Goal: Task Accomplishment & Management: Complete application form

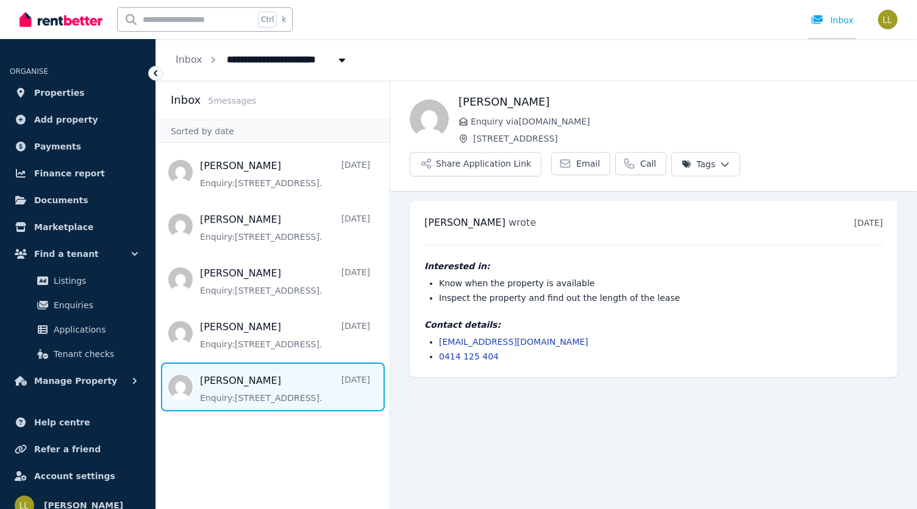
click at [834, 22] on div "Inbox" at bounding box center [832, 20] width 43 height 12
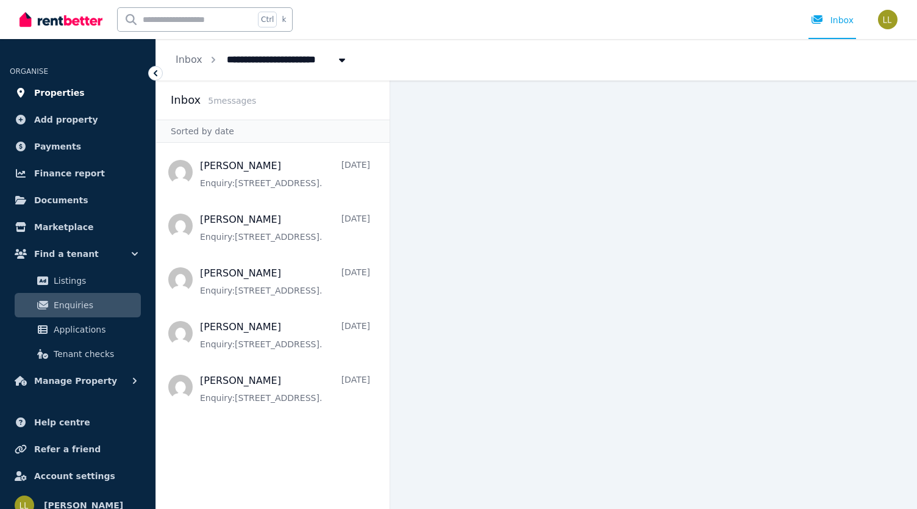
click at [64, 92] on span "Properties" at bounding box center [59, 92] width 51 height 15
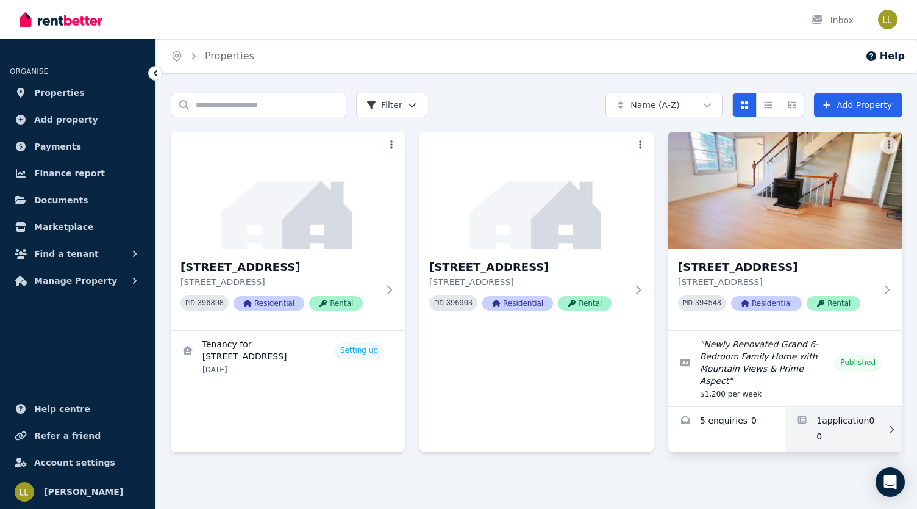
click at [830, 407] on link "Applications for 20 Yallambee Rd, Berowra" at bounding box center [843, 429] width 117 height 45
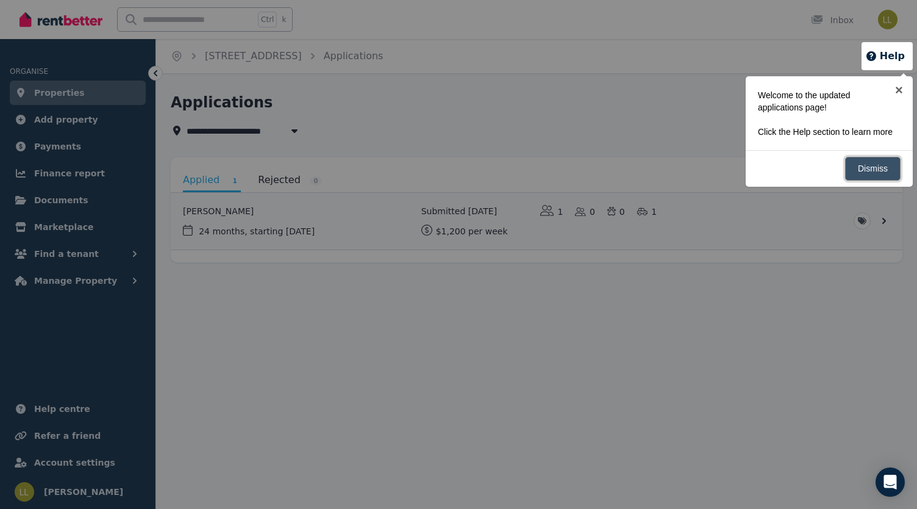
click at [870, 168] on link "Dismiss" at bounding box center [872, 169] width 55 height 24
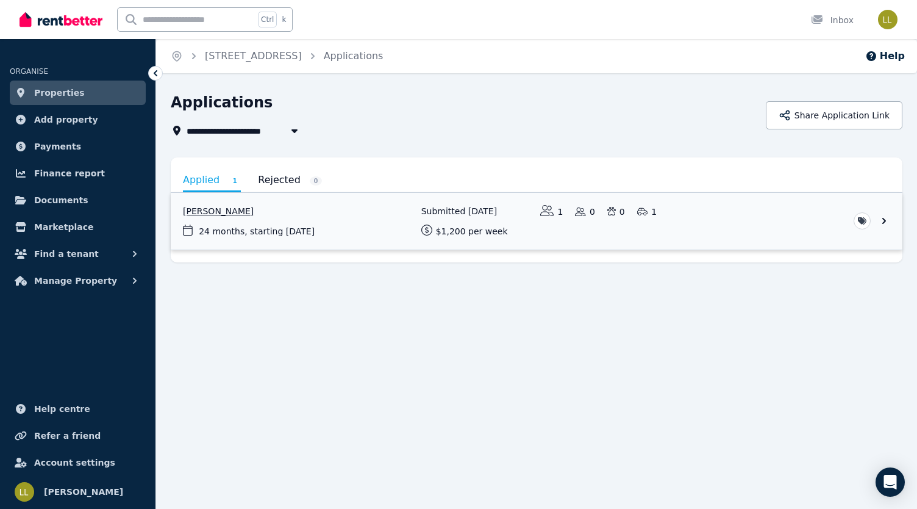
click at [881, 216] on link "View application: Katie-Rose Buerckner" at bounding box center [537, 221] width 732 height 57
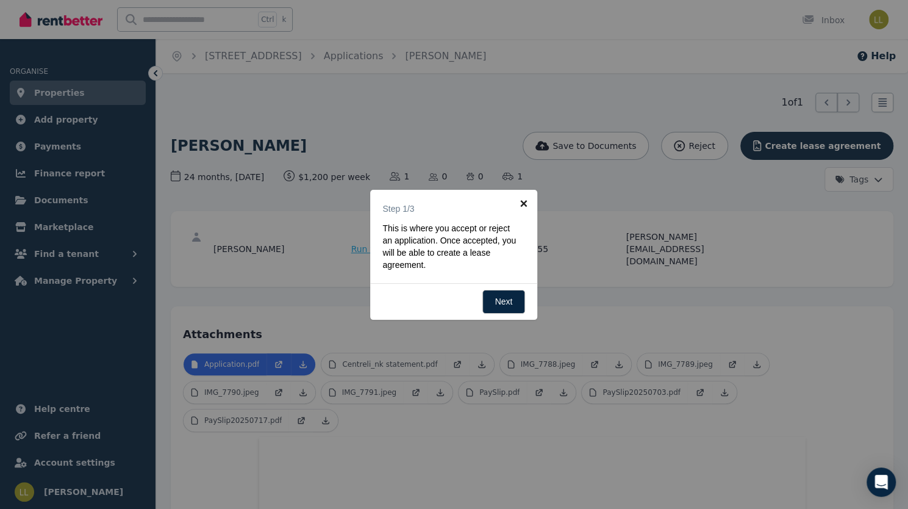
click at [523, 203] on link "×" at bounding box center [523, 203] width 27 height 27
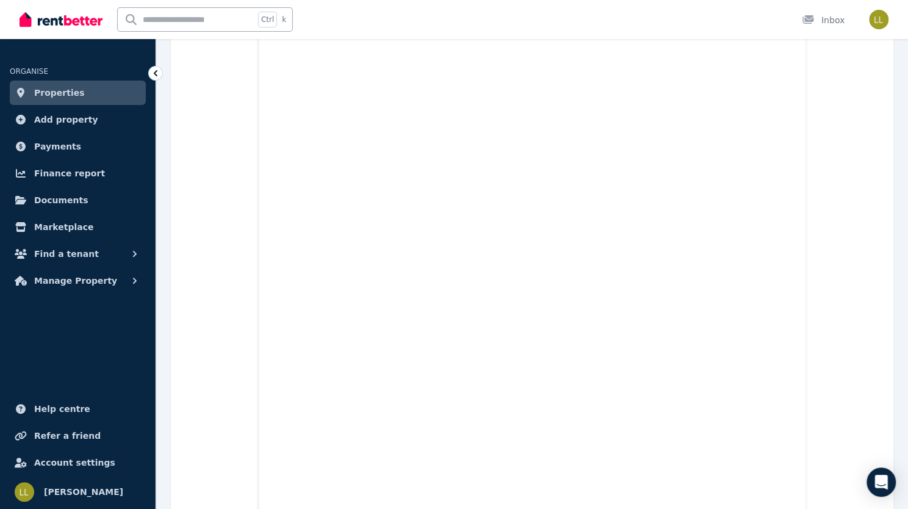
scroll to position [3512, 0]
click at [884, 481] on icon "Open Intercom Messenger" at bounding box center [881, 482] width 14 height 16
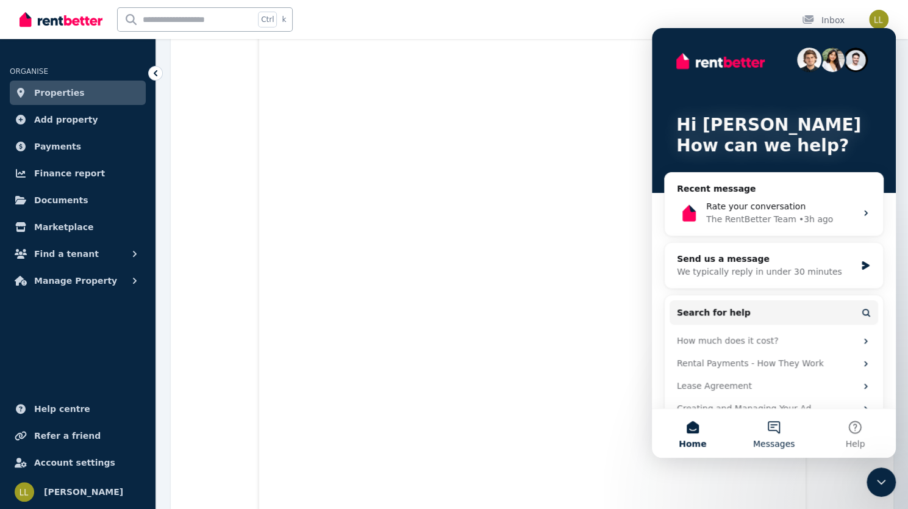
scroll to position [0, 0]
click at [859, 430] on button "Help" at bounding box center [855, 433] width 81 height 49
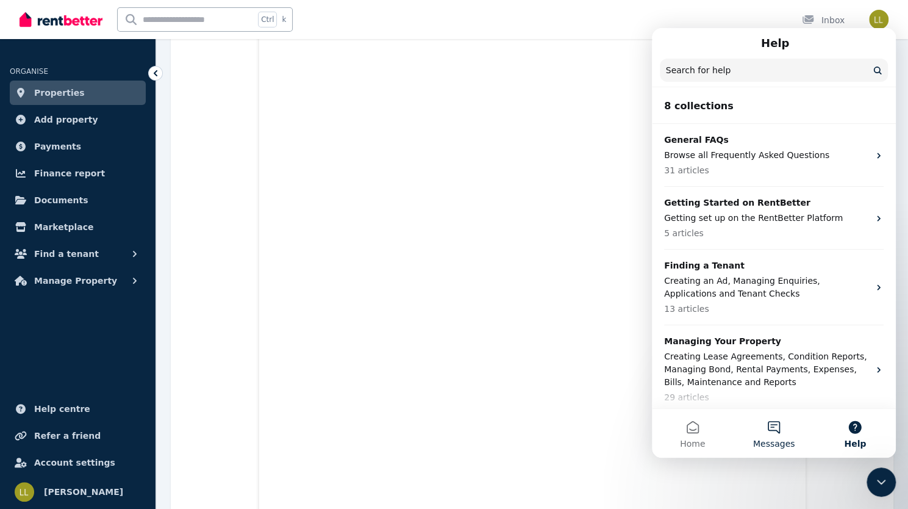
click at [774, 426] on button "Messages" at bounding box center [773, 433] width 81 height 49
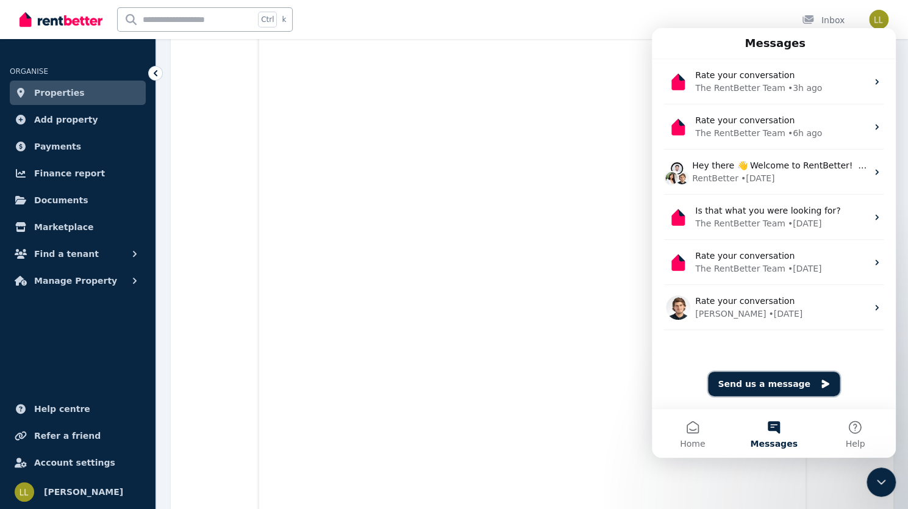
click at [767, 382] on button "Send us a message" at bounding box center [774, 383] width 132 height 24
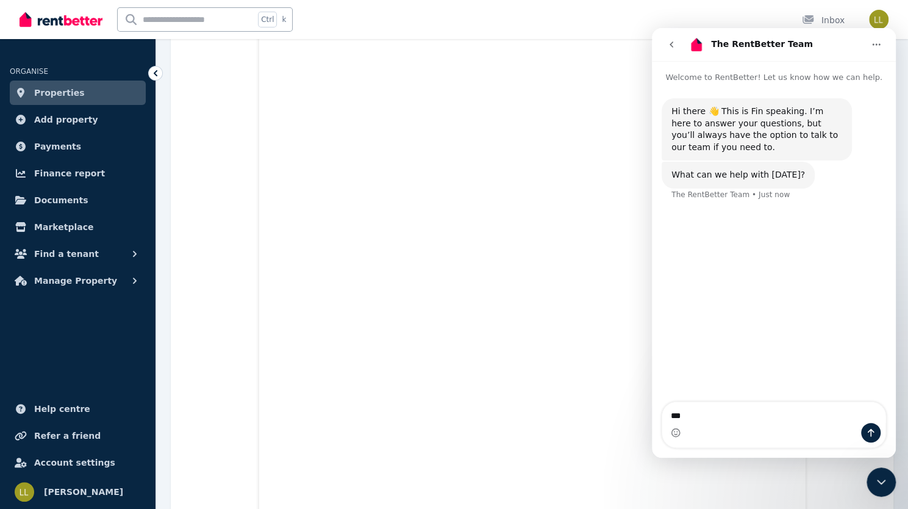
type textarea "***"
type textarea "*"
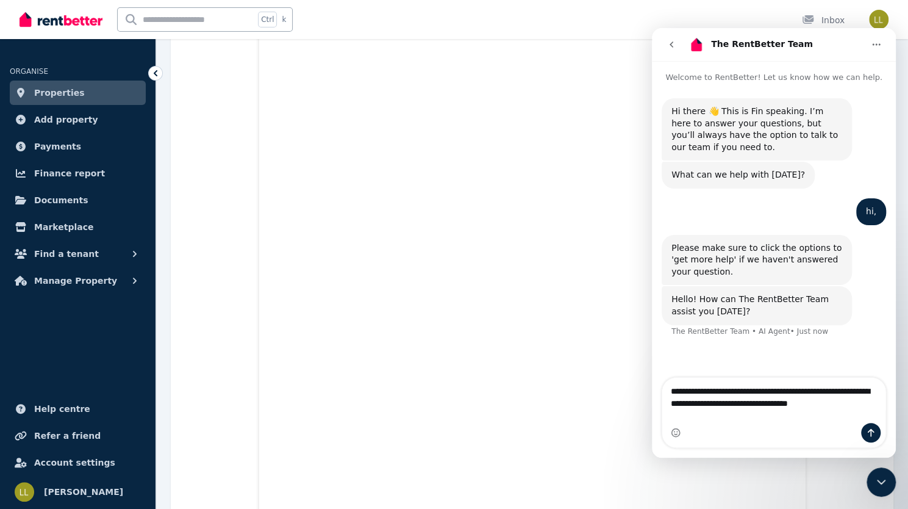
type textarea "**********"
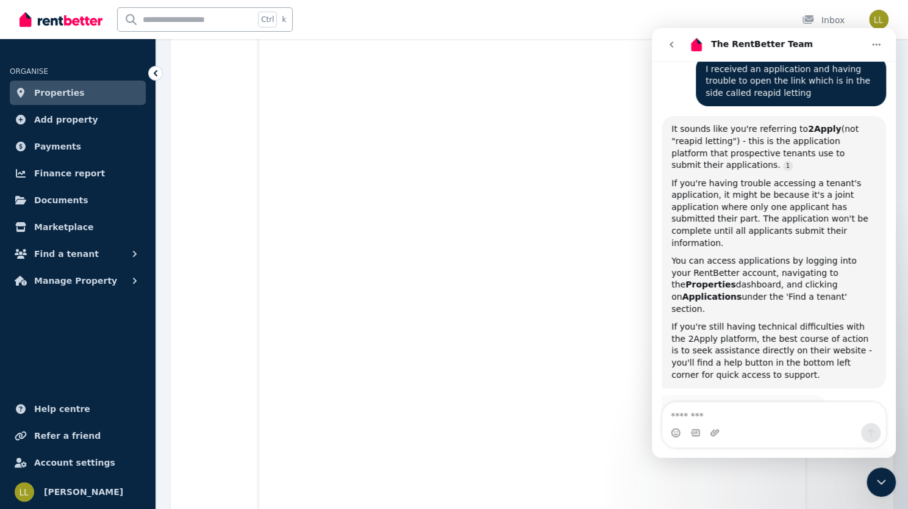
scroll to position [289, 0]
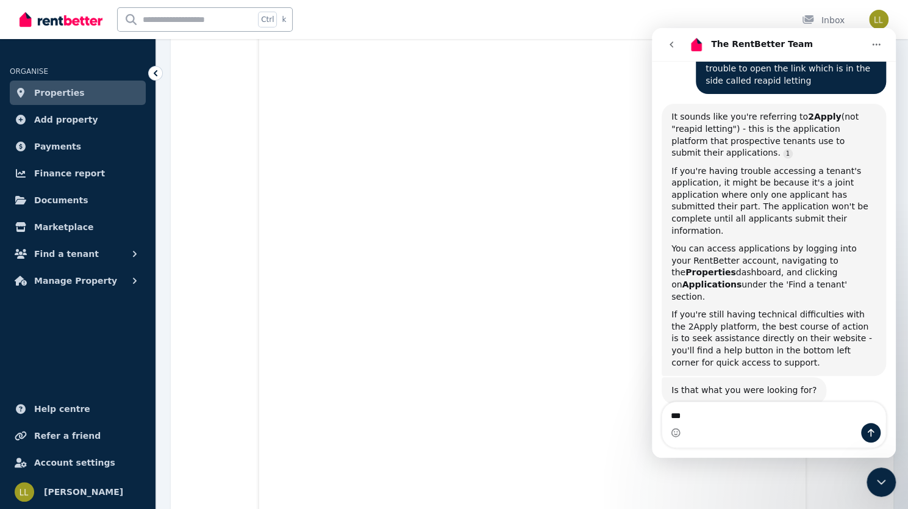
type textarea "****"
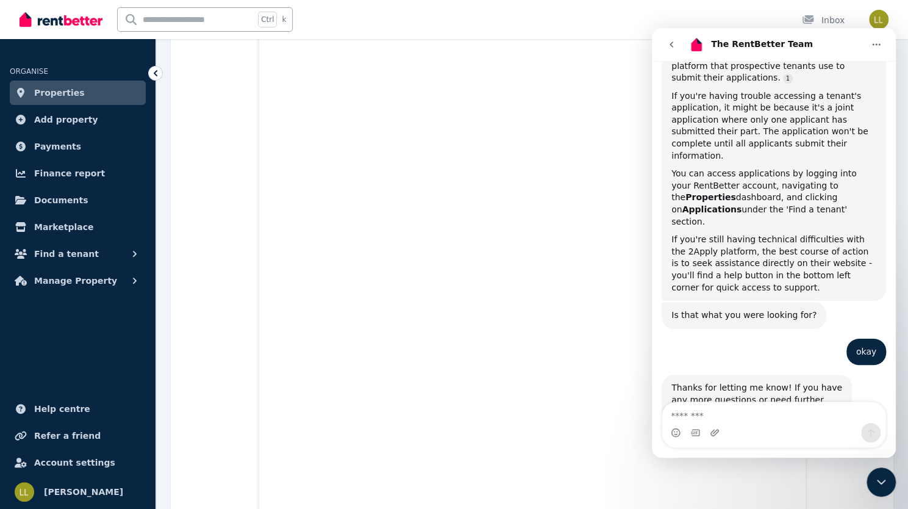
scroll to position [398, 0]
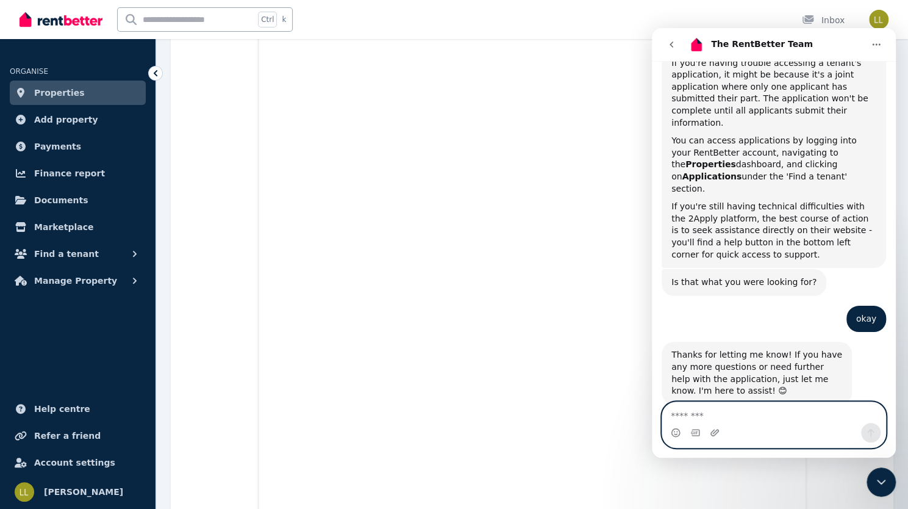
click at [754, 407] on textarea "Message…" at bounding box center [774, 412] width 224 height 21
paste textarea "*"
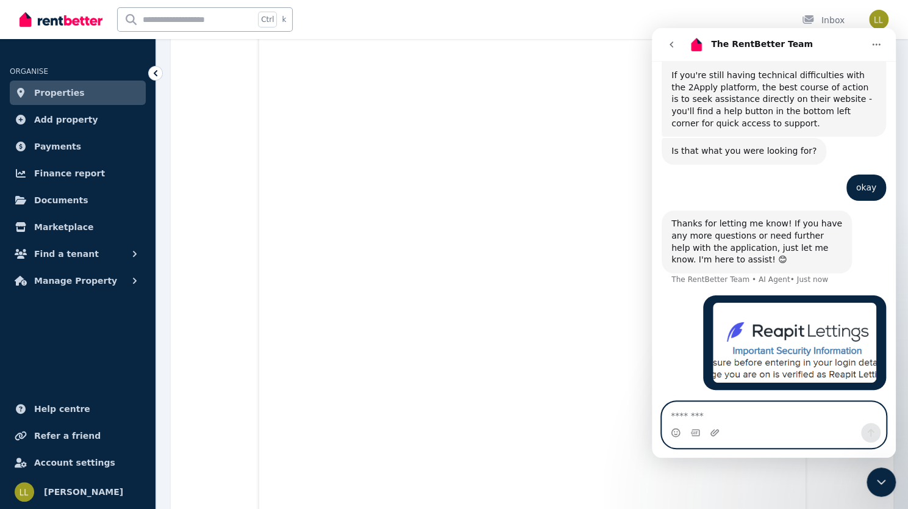
scroll to position [541, 0]
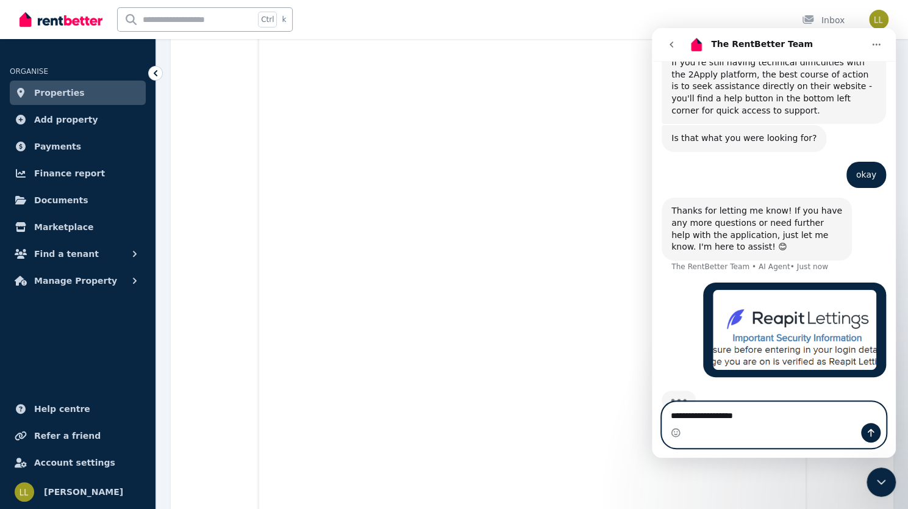
type textarea "**********"
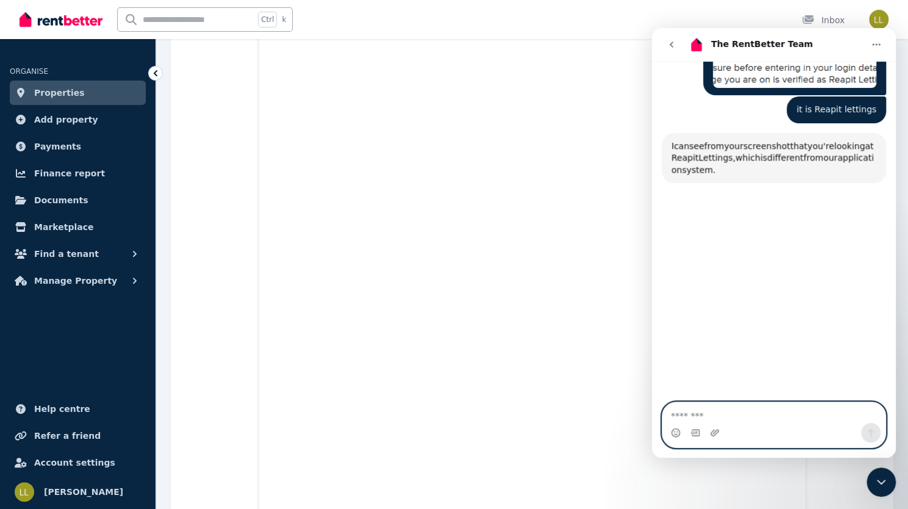
scroll to position [822, 0]
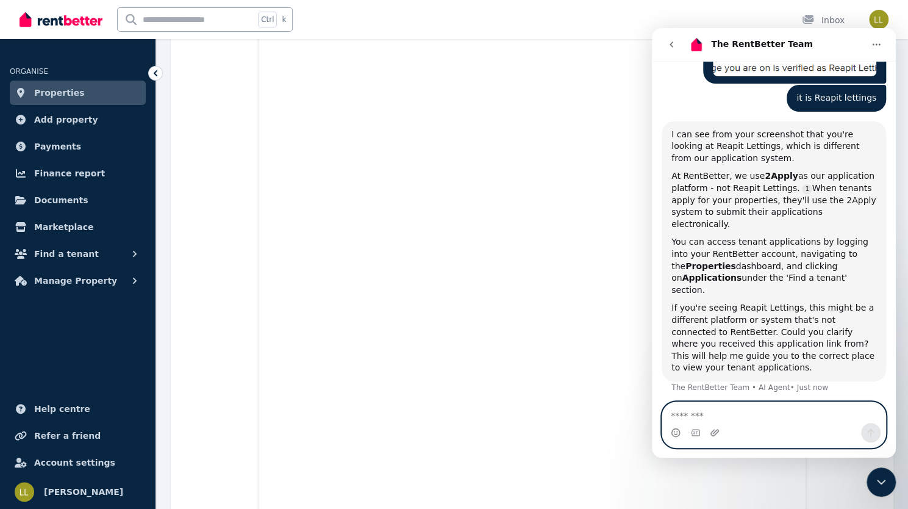
click at [721, 412] on textarea "Message…" at bounding box center [774, 412] width 224 height 21
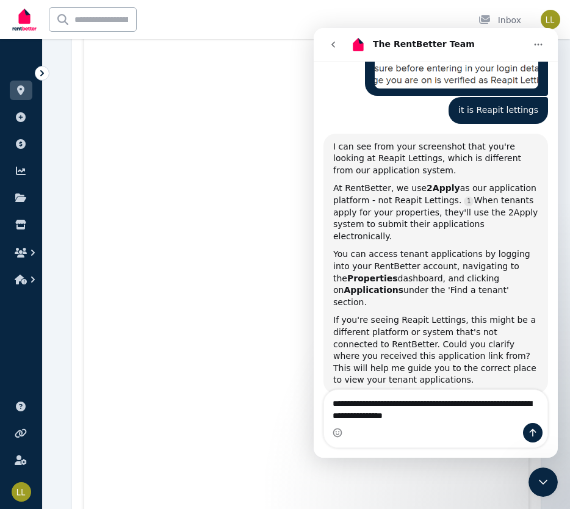
scroll to position [4140, 0]
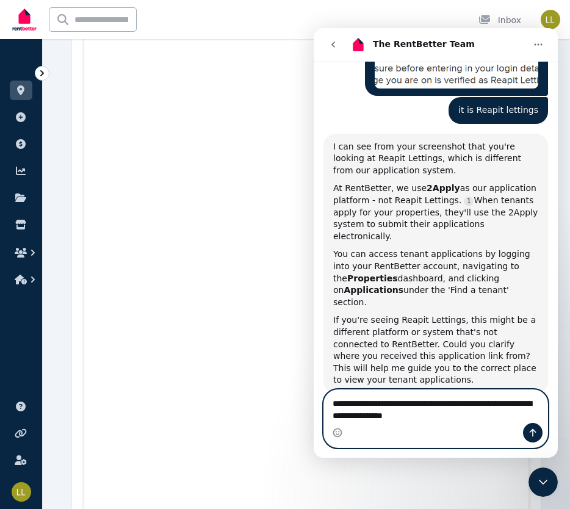
click at [520, 404] on textarea "**********" at bounding box center [436, 406] width 224 height 33
drag, startPoint x: 526, startPoint y: 404, endPoint x: 481, endPoint y: 422, distance: 49.0
click at [481, 422] on textarea "**********" at bounding box center [436, 406] width 224 height 33
click at [518, 402] on textarea "**********" at bounding box center [436, 406] width 224 height 33
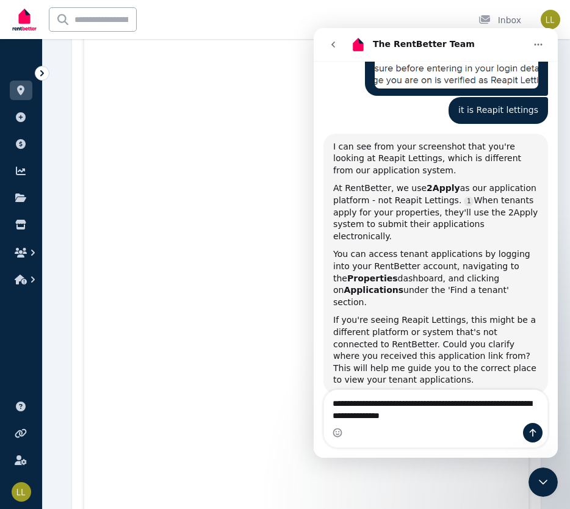
drag, startPoint x: 527, startPoint y: 404, endPoint x: 498, endPoint y: 427, distance: 37.7
click at [498, 427] on div "Intercom messenger" at bounding box center [435, 433] width 223 height 20
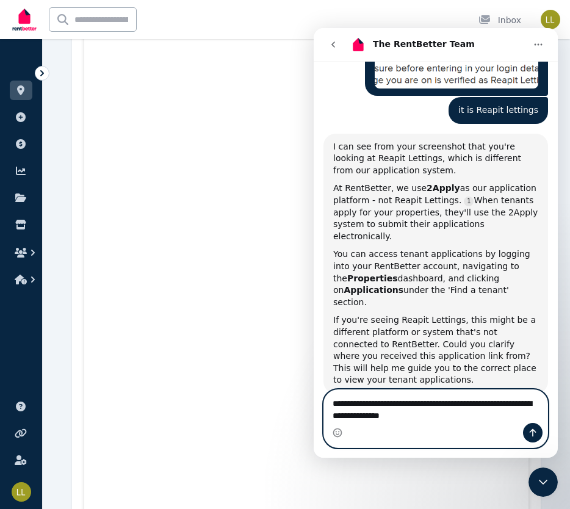
click at [525, 404] on textarea "**********" at bounding box center [436, 406] width 224 height 33
type textarea "**********"
click at [531, 434] on icon "Send a message…" at bounding box center [532, 432] width 10 height 10
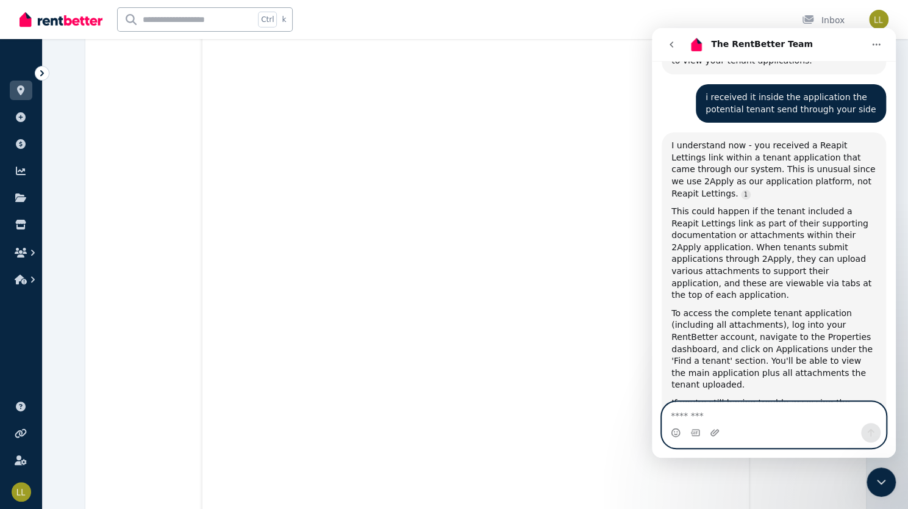
scroll to position [3392, 0]
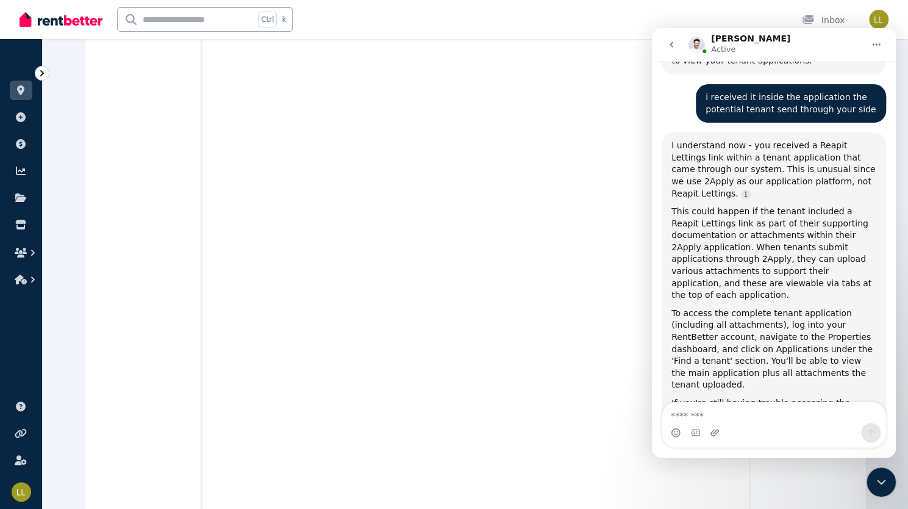
click at [670, 46] on icon "go back" at bounding box center [671, 45] width 10 height 10
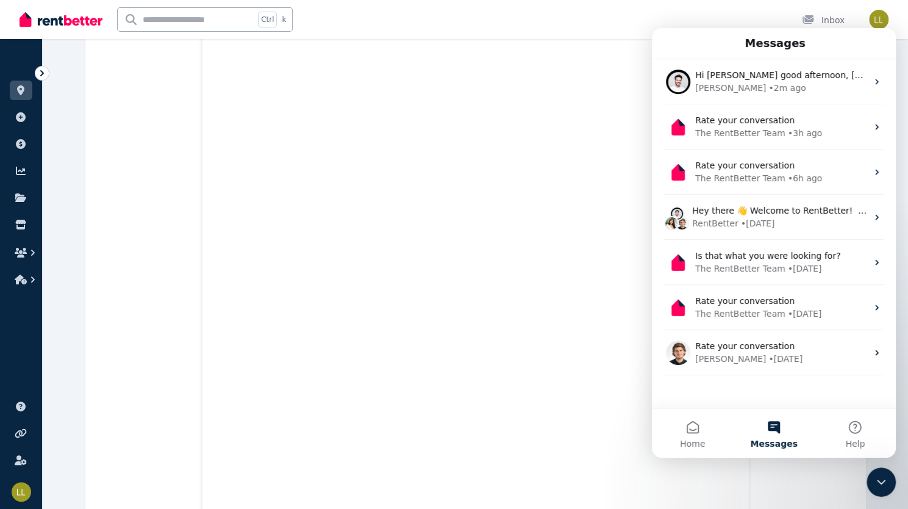
scroll to position [1129, 0]
click at [882, 484] on icon "Close Intercom Messenger" at bounding box center [881, 481] width 15 height 15
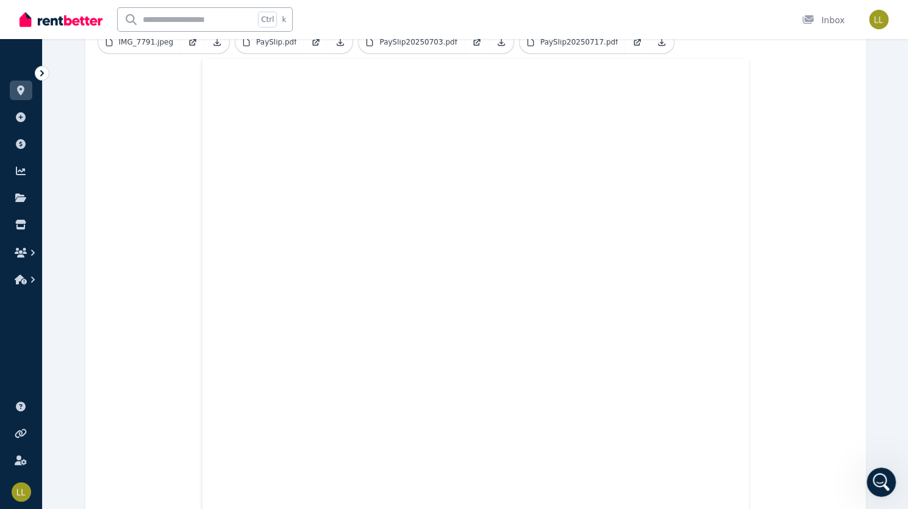
scroll to position [0, 0]
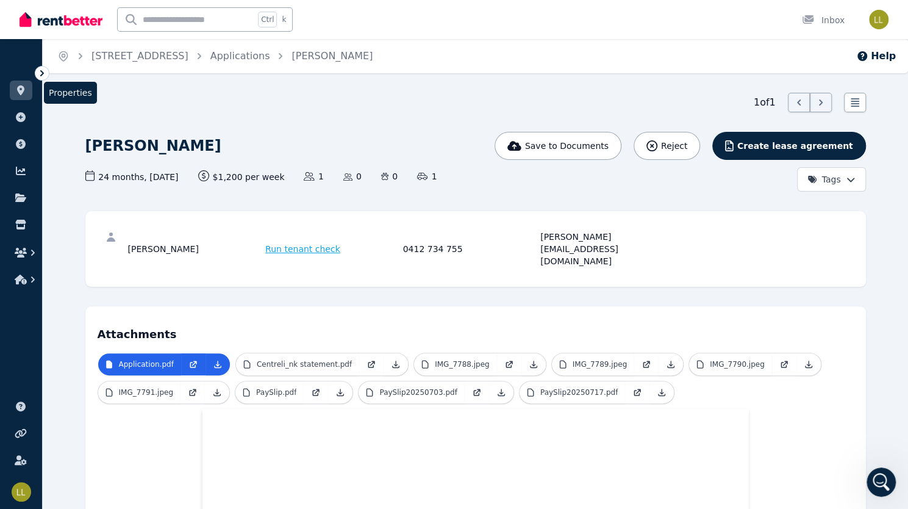
click at [17, 96] on link at bounding box center [21, 90] width 23 height 20
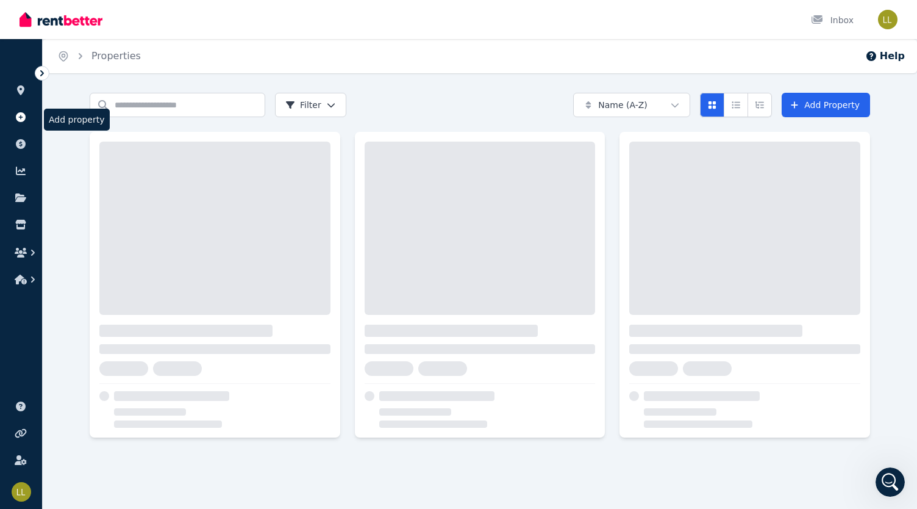
click at [15, 126] on link at bounding box center [21, 117] width 23 height 20
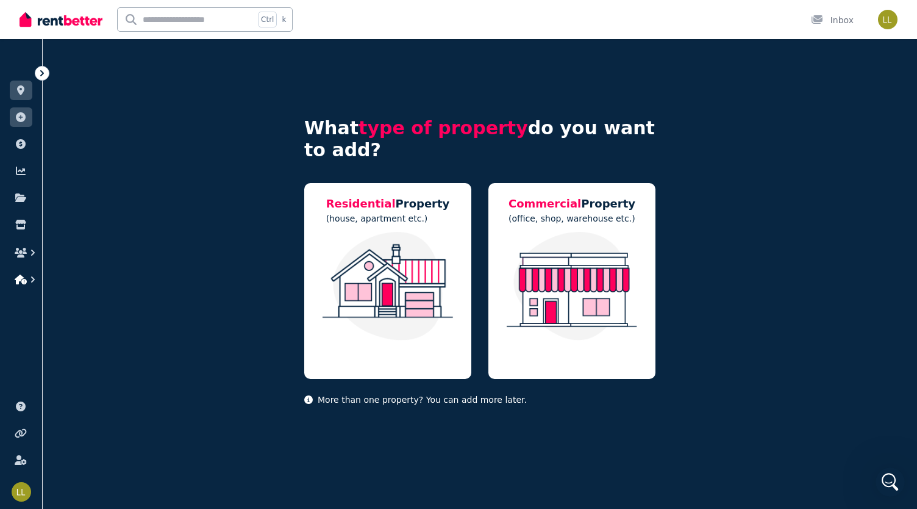
click at [20, 277] on icon "button" at bounding box center [21, 279] width 12 height 10
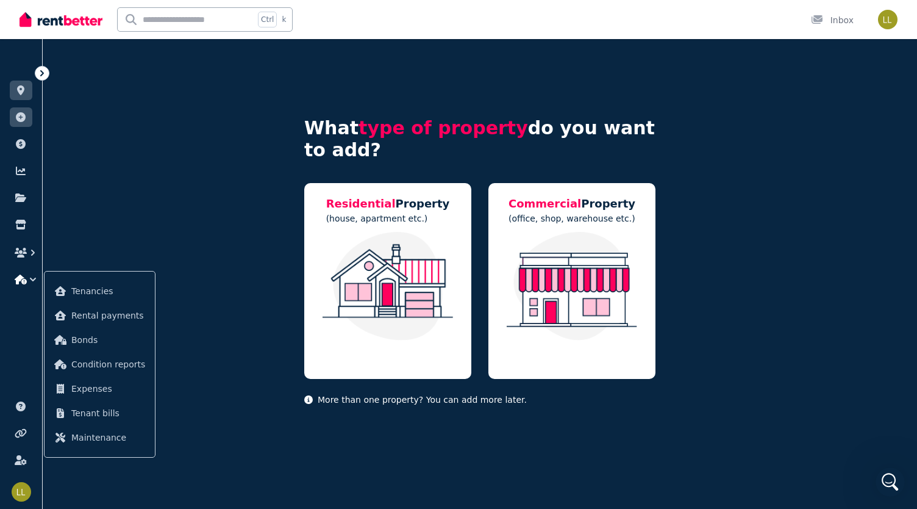
click at [20, 277] on icon "button" at bounding box center [21, 279] width 12 height 10
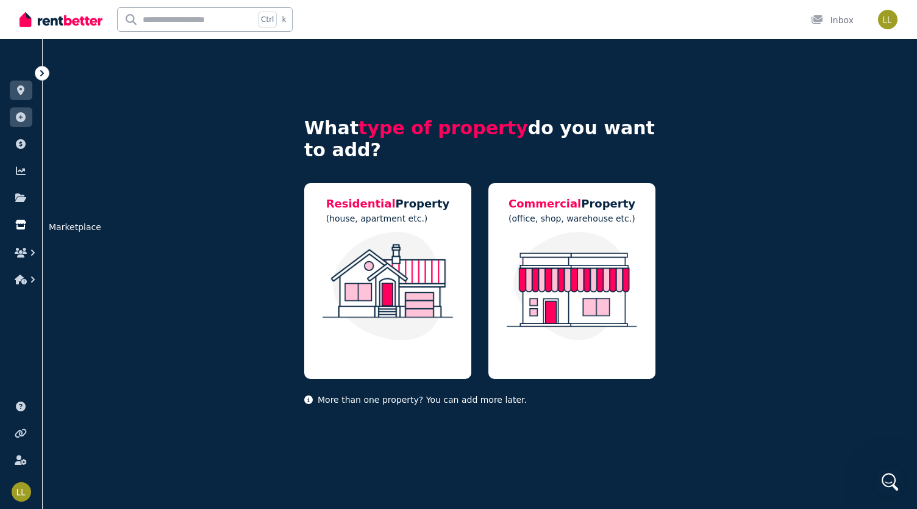
click at [22, 228] on icon at bounding box center [20, 225] width 10 height 10
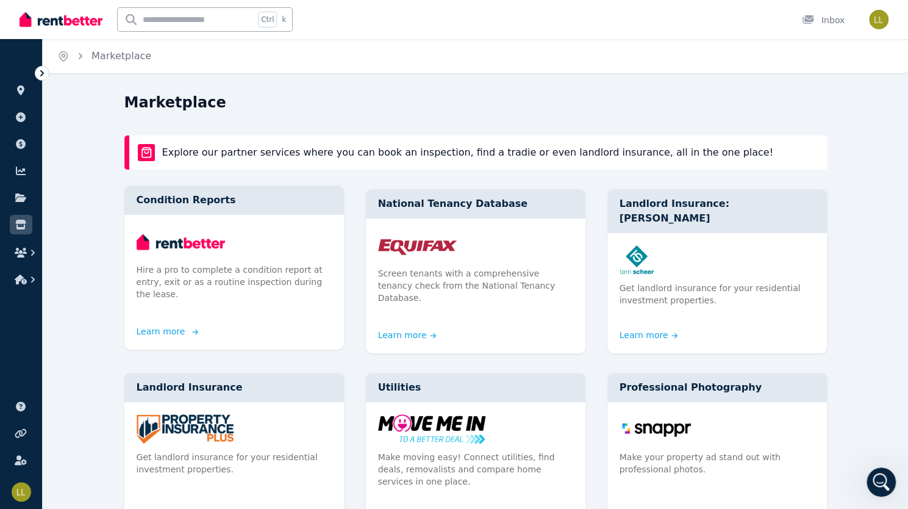
click at [209, 279] on p "Hire a pro to complete a condition report at entry, exit or as a routine inspec…" at bounding box center [234, 281] width 195 height 37
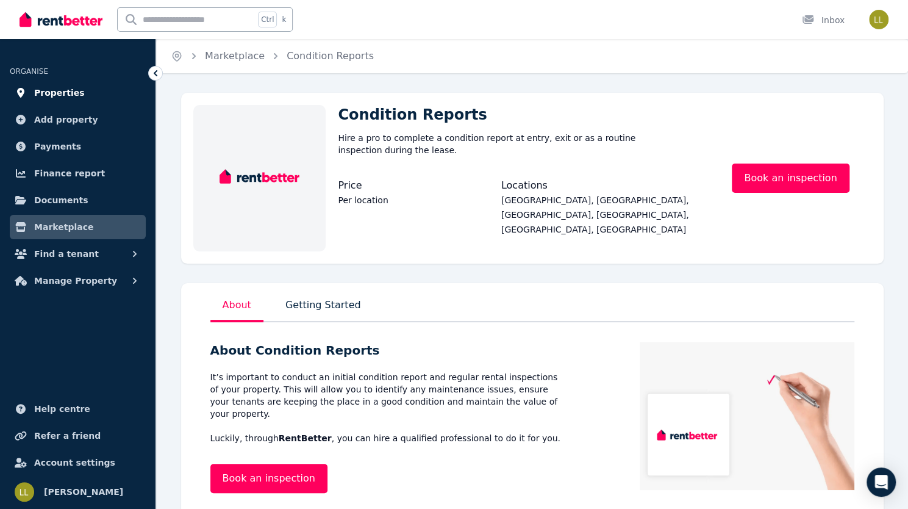
click at [74, 98] on link "Properties" at bounding box center [78, 92] width 136 height 24
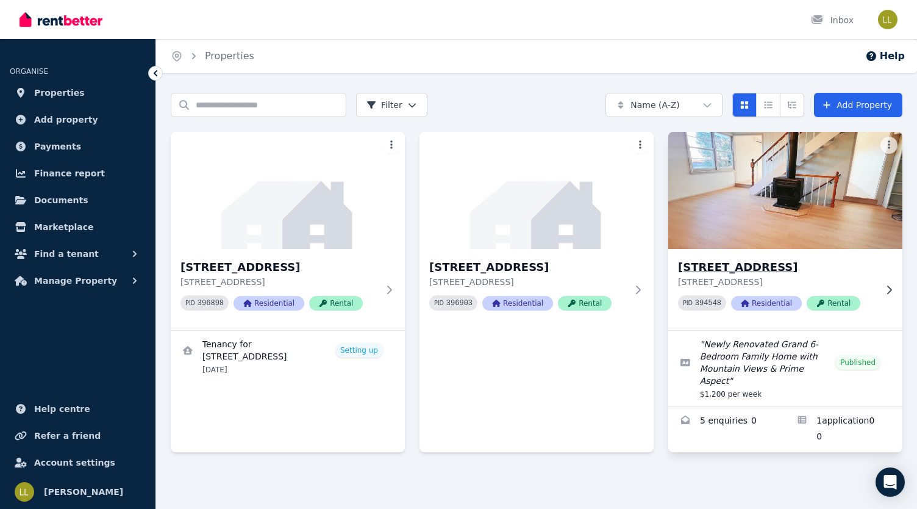
click at [801, 216] on img at bounding box center [785, 190] width 246 height 123
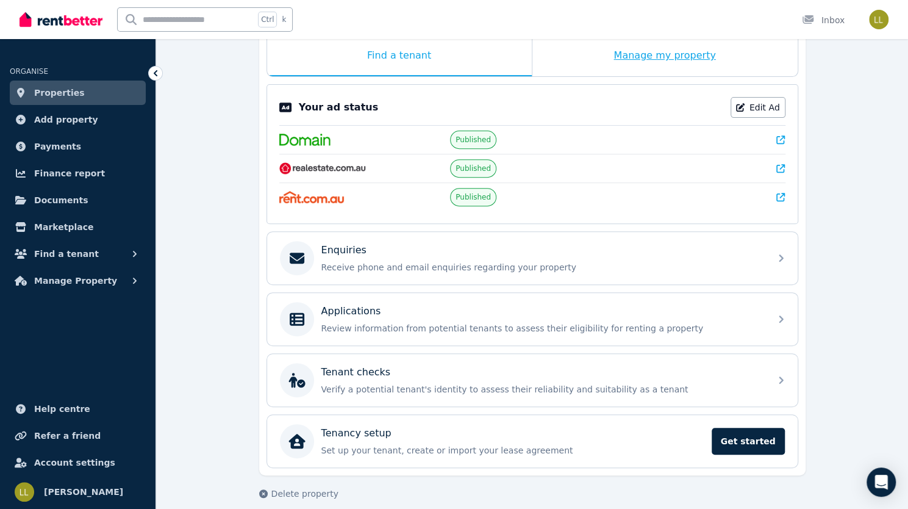
scroll to position [212, 0]
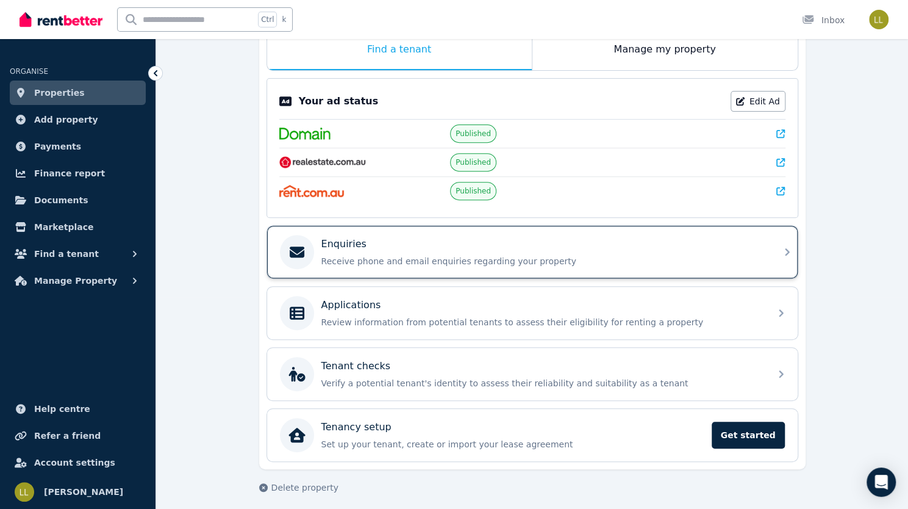
click at [573, 255] on p "Receive phone and email enquiries regarding your property" at bounding box center [541, 261] width 441 height 12
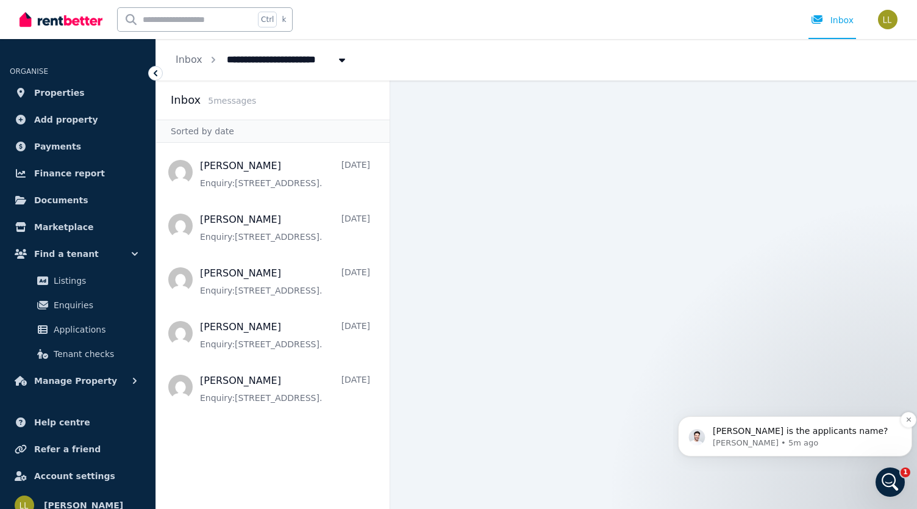
click at [713, 430] on p "[PERSON_NAME] is the applicants name?" at bounding box center [805, 431] width 184 height 12
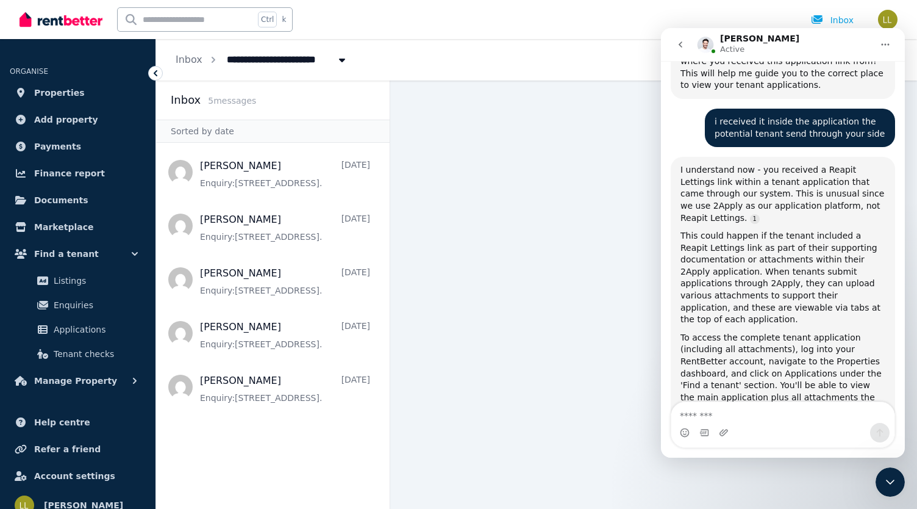
scroll to position [1210, 0]
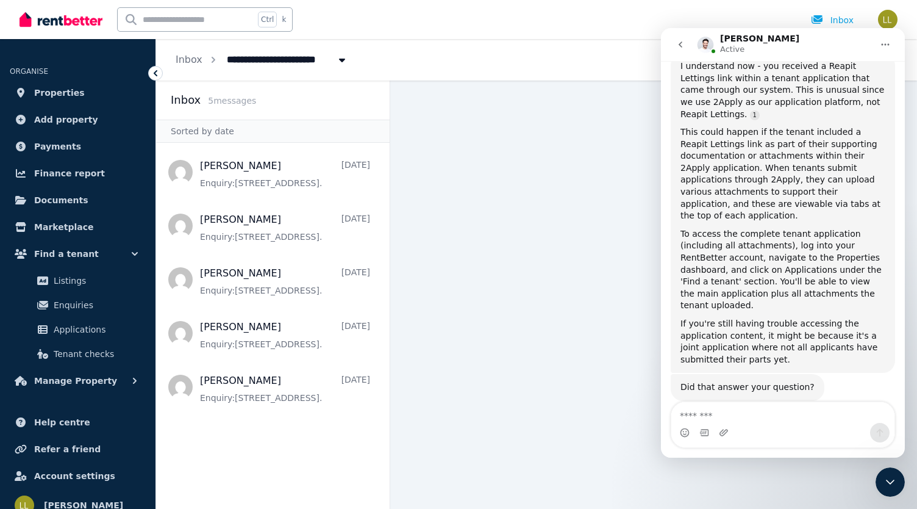
drag, startPoint x: 681, startPoint y: 363, endPoint x: 761, endPoint y: 370, distance: 80.8
click at [761, 462] on div "[PERSON_NAME] is the applicants name? [PERSON_NAME] • 5m ago" at bounding box center [766, 481] width 190 height 38
copy div "[PERSON_NAME]"
click at [765, 415] on textarea "Message…" at bounding box center [782, 412] width 223 height 21
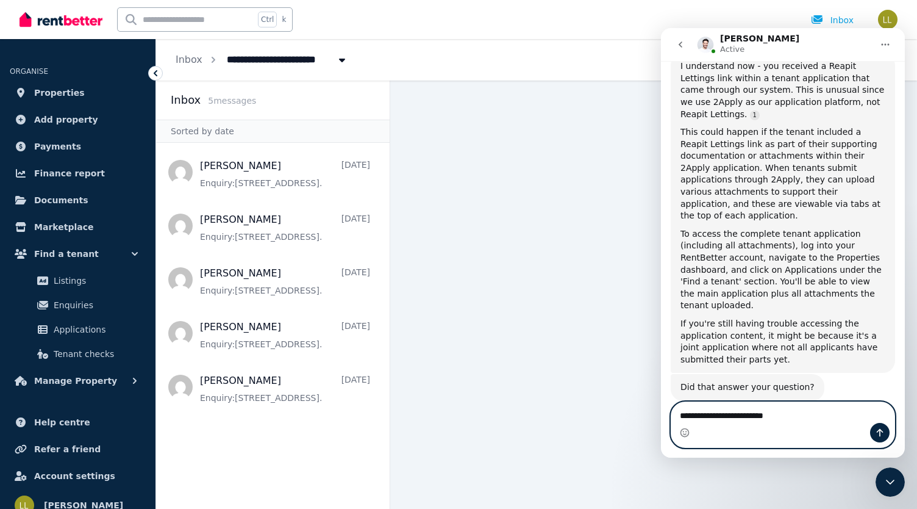
type textarea "**********"
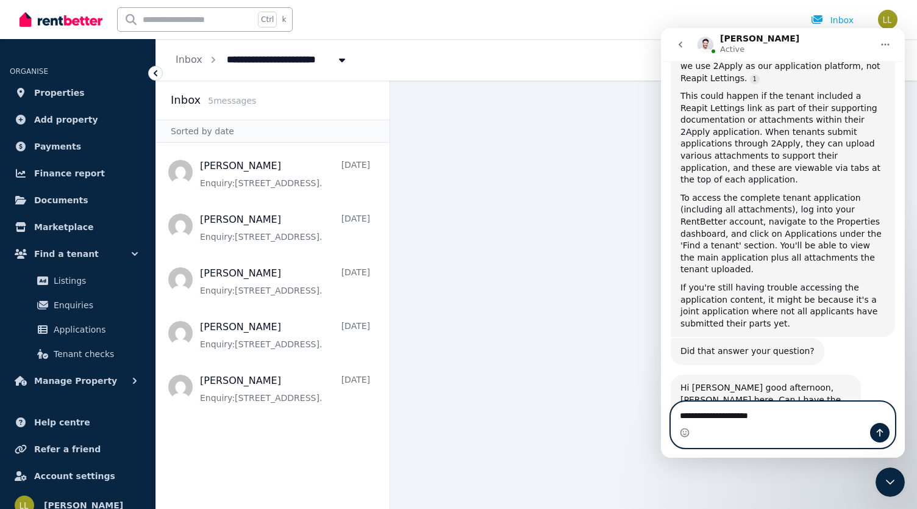
type textarea "**********"
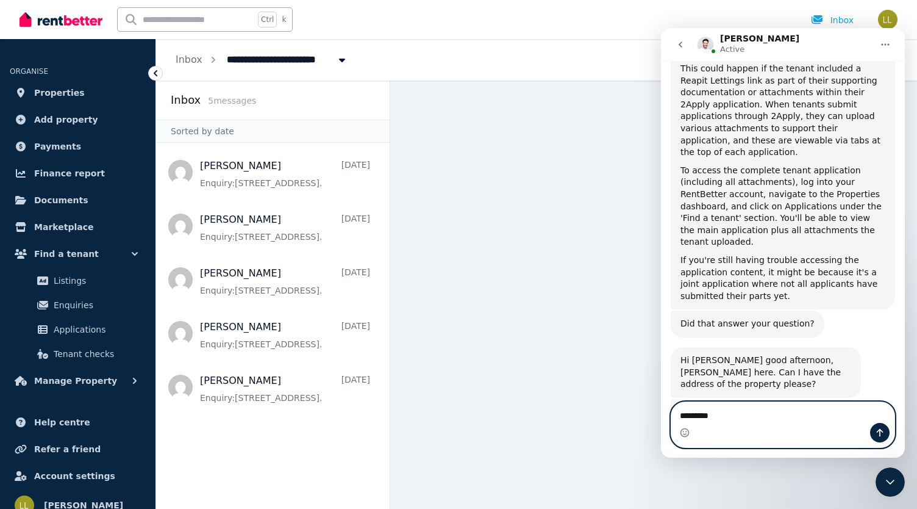
type textarea "**********"
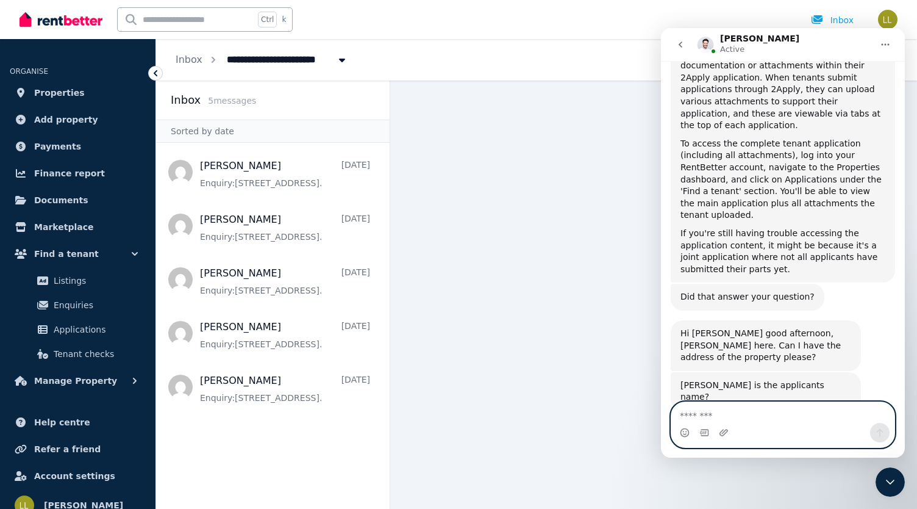
scroll to position [1301, 0]
type textarea "**********"
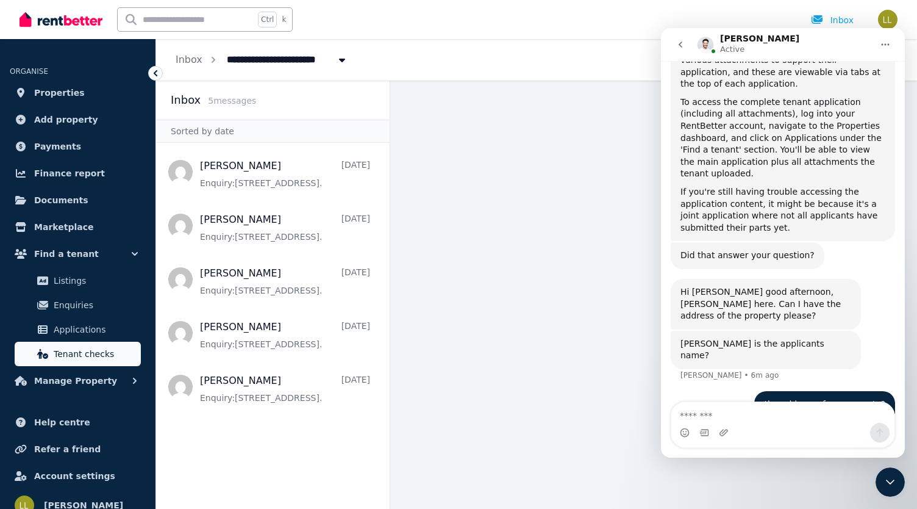
click at [89, 356] on span "Tenant checks" at bounding box center [95, 353] width 82 height 15
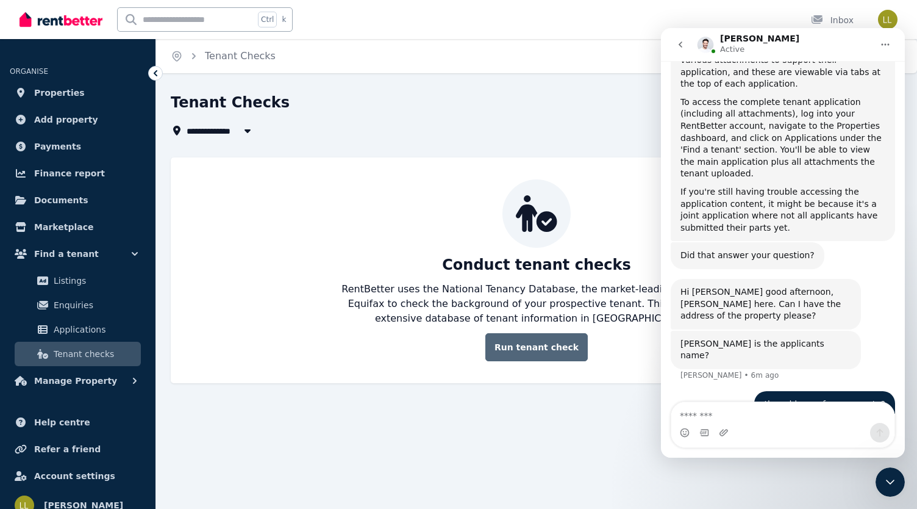
click at [541, 354] on link "Run tenant check" at bounding box center [536, 347] width 102 height 28
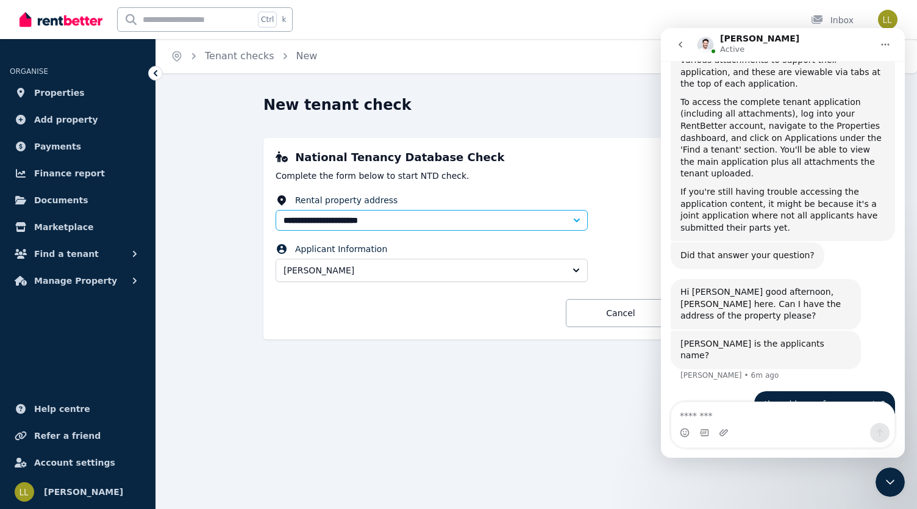
click at [624, 191] on div "**********" at bounding box center [536, 238] width 546 height 201
click at [682, 45] on icon "go back" at bounding box center [681, 45] width 10 height 10
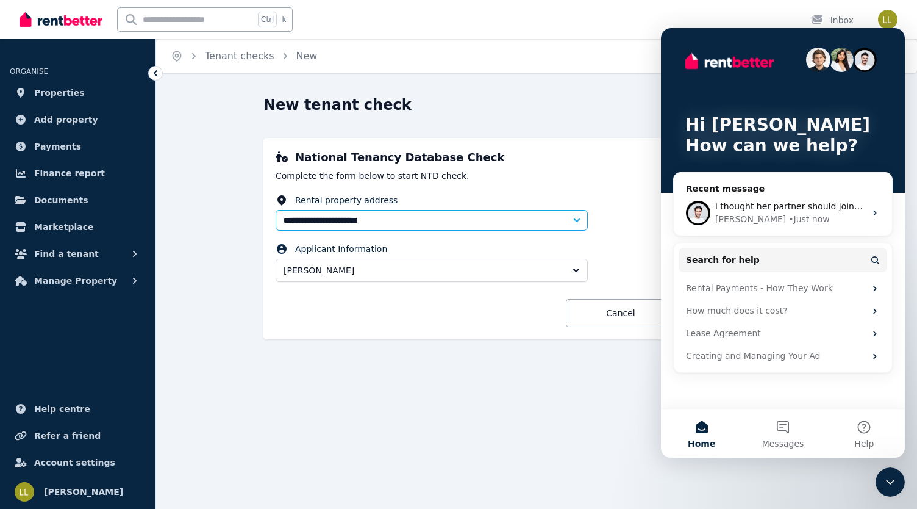
click at [638, 231] on fieldset "**********" at bounding box center [537, 240] width 522 height 93
click at [893, 477] on icon "Close Intercom Messenger" at bounding box center [890, 481] width 15 height 15
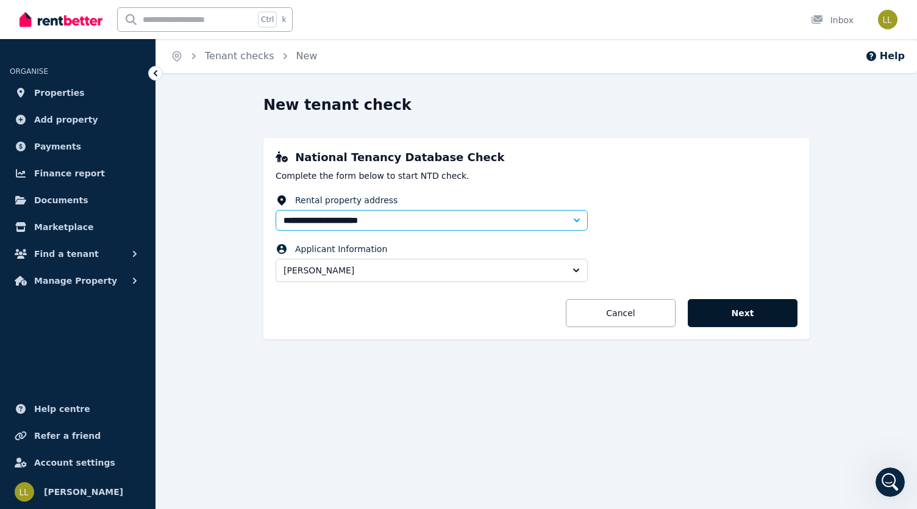
click at [756, 305] on button "Next" at bounding box center [743, 313] width 110 height 28
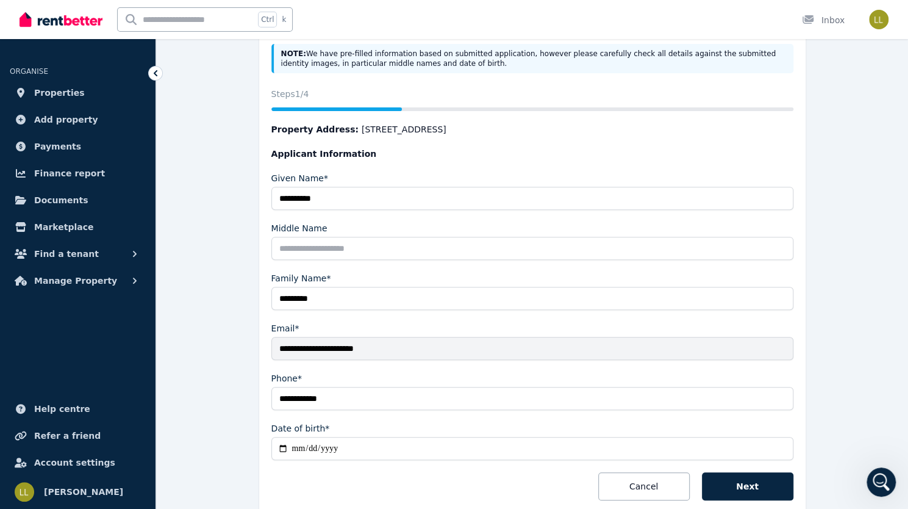
scroll to position [207, 0]
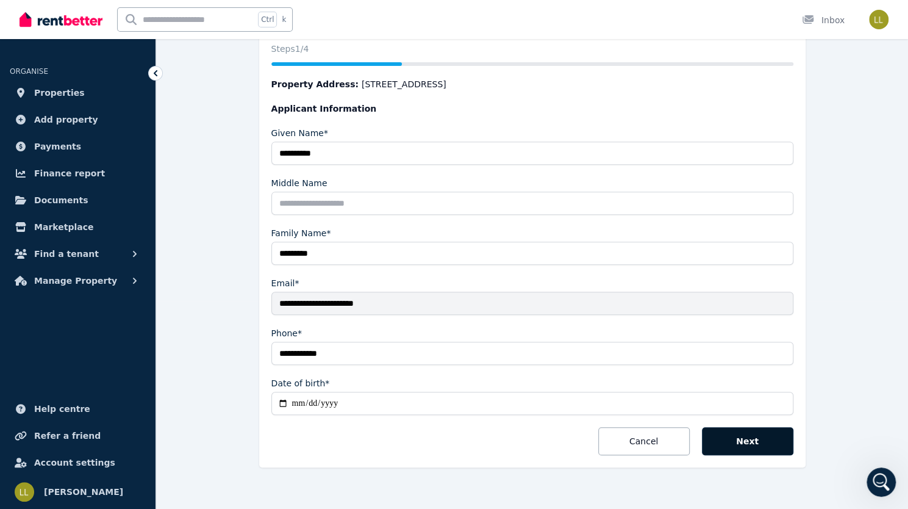
click at [739, 445] on button "Next" at bounding box center [747, 441] width 91 height 28
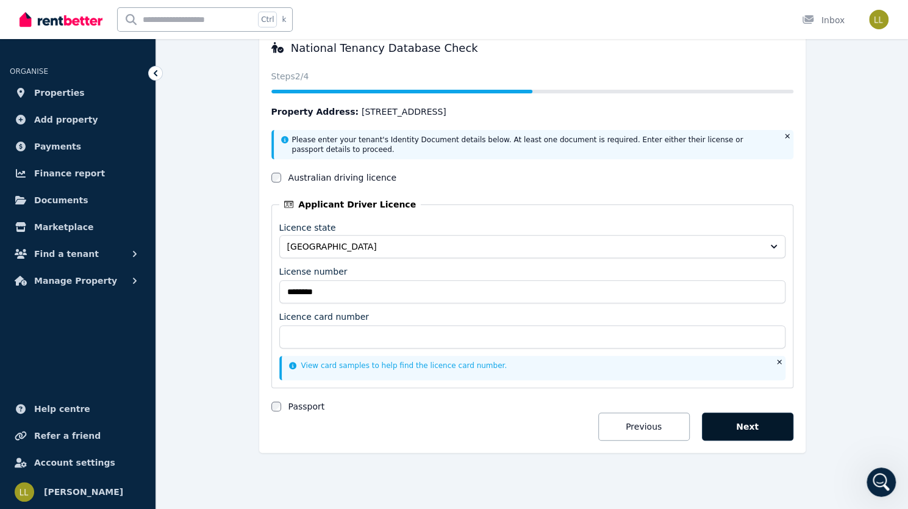
scroll to position [107, 0]
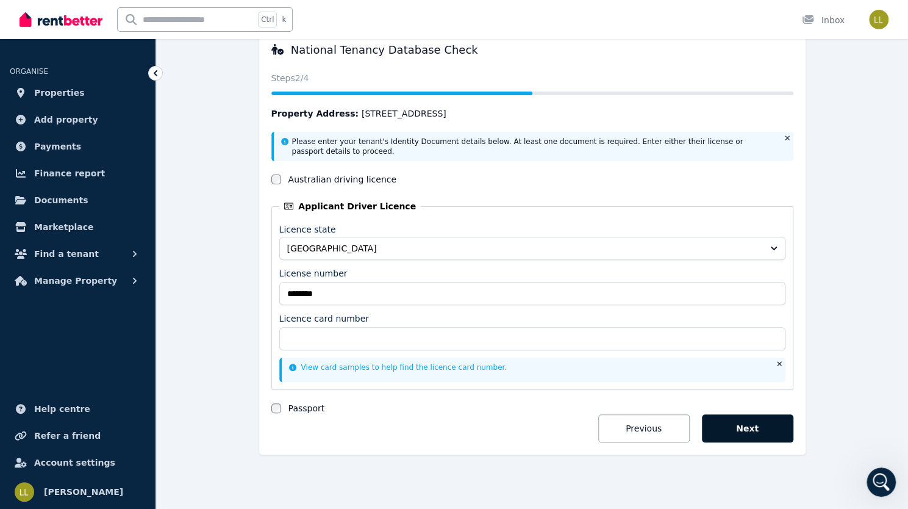
click at [737, 425] on button "Next" at bounding box center [747, 428] width 91 height 28
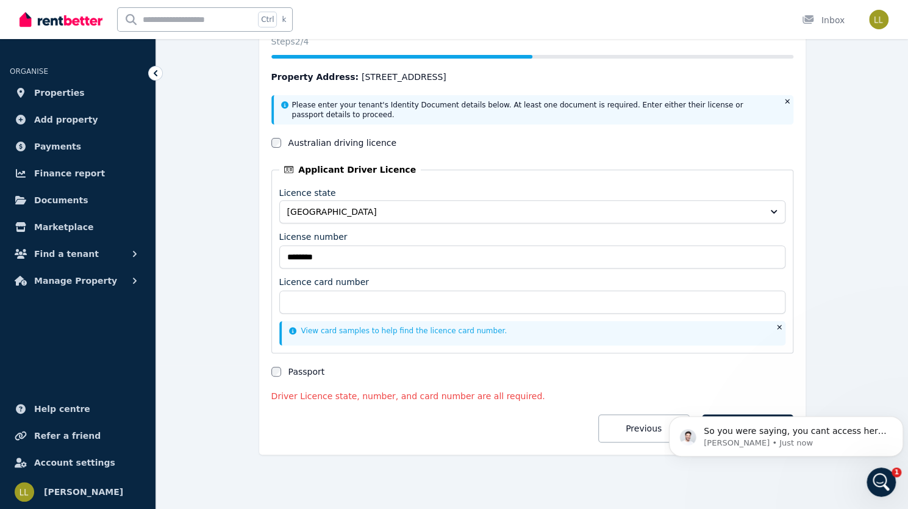
scroll to position [0, 0]
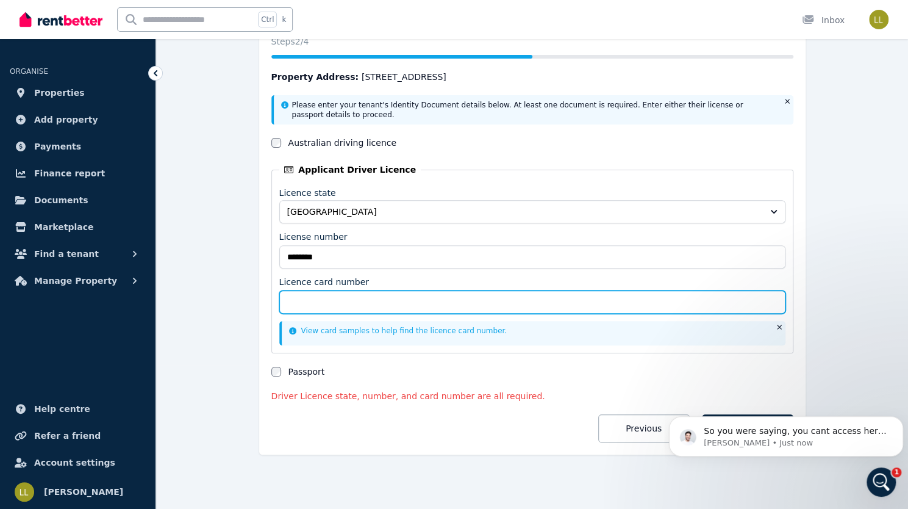
click at [361, 302] on input "Licence card number" at bounding box center [532, 301] width 506 height 23
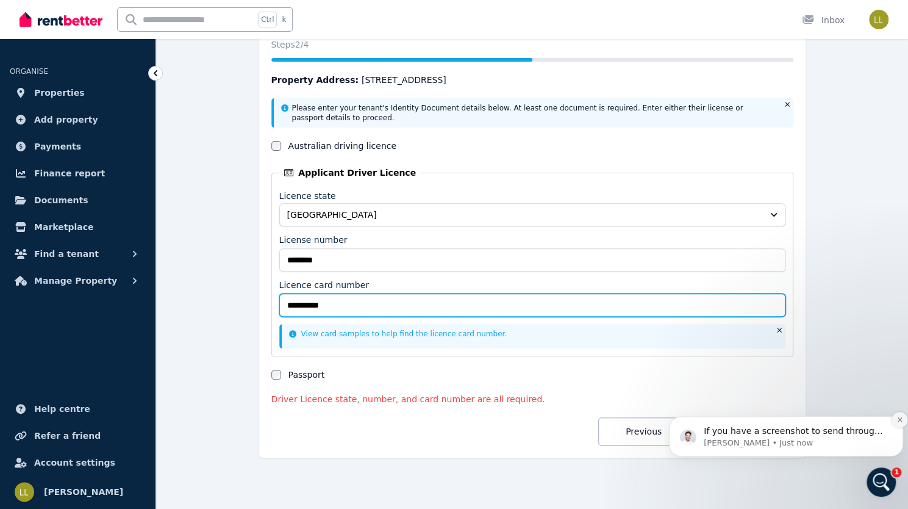
type input "**********"
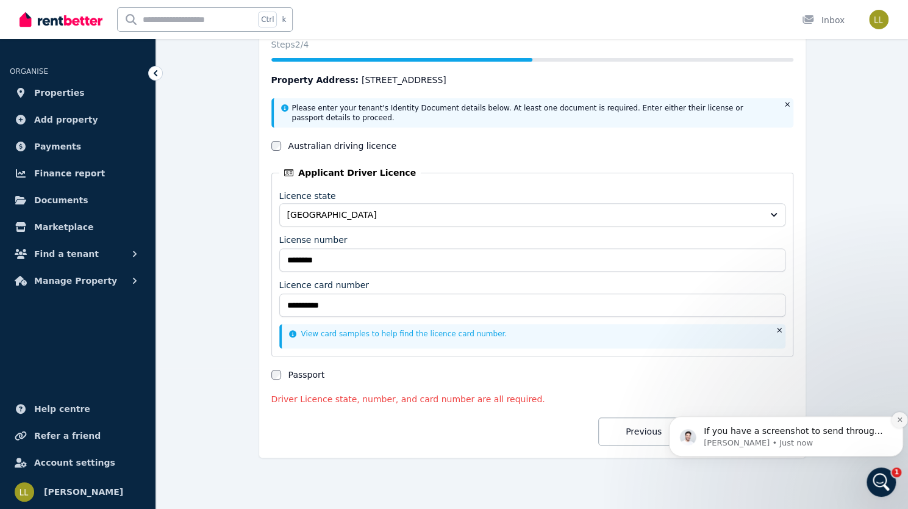
click at [900, 418] on icon "Dismiss notification" at bounding box center [899, 419] width 7 height 7
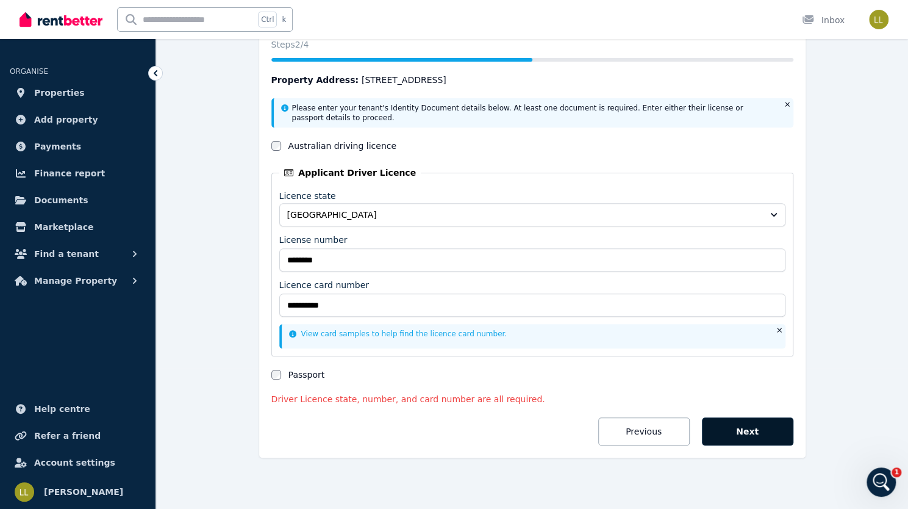
click at [755, 435] on button "Next" at bounding box center [747, 431] width 91 height 28
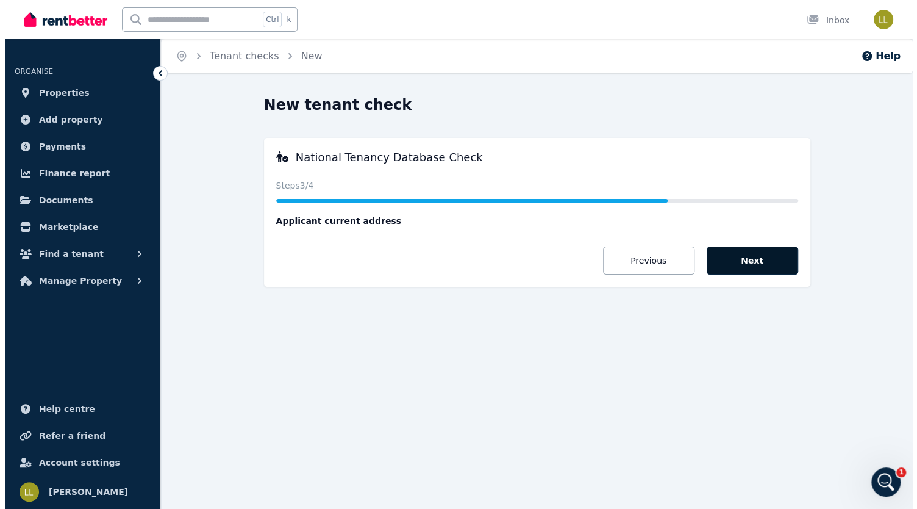
scroll to position [0, 0]
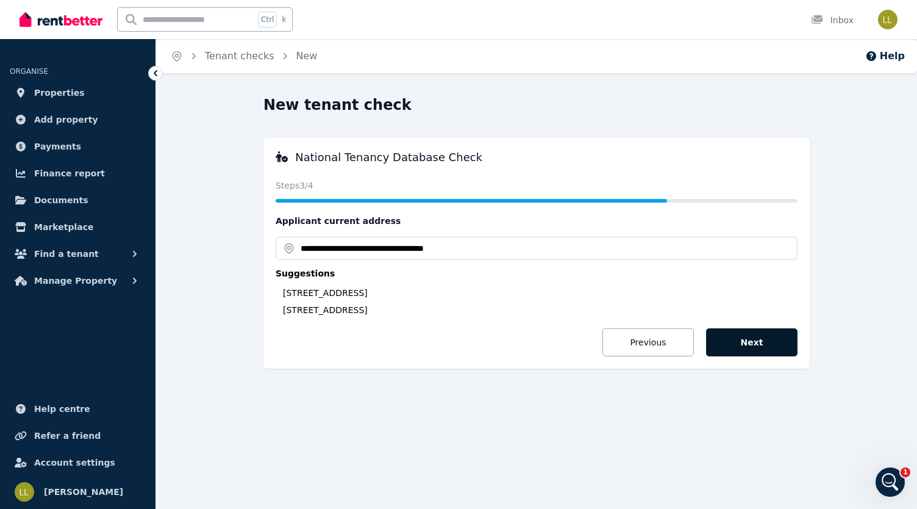
click at [742, 349] on button "Next" at bounding box center [751, 342] width 91 height 28
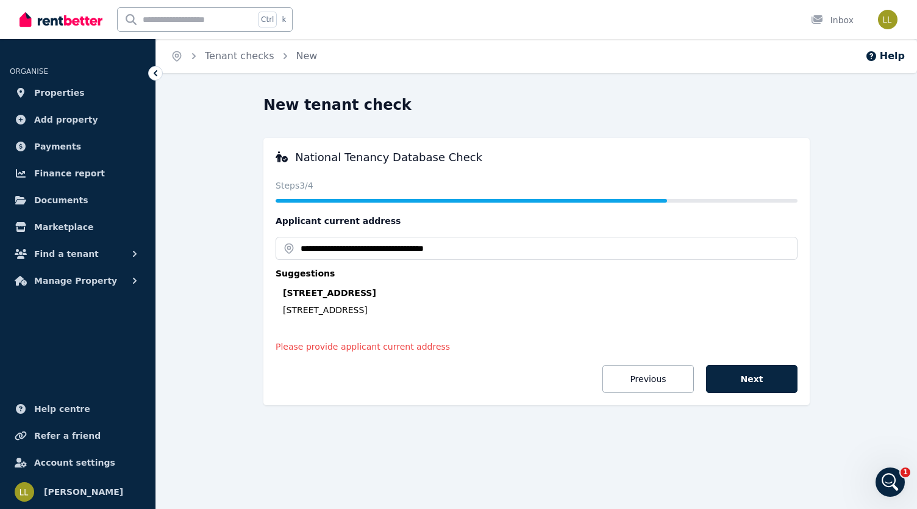
click at [443, 291] on div "[STREET_ADDRESS]" at bounding box center [540, 293] width 515 height 12
type input "**********"
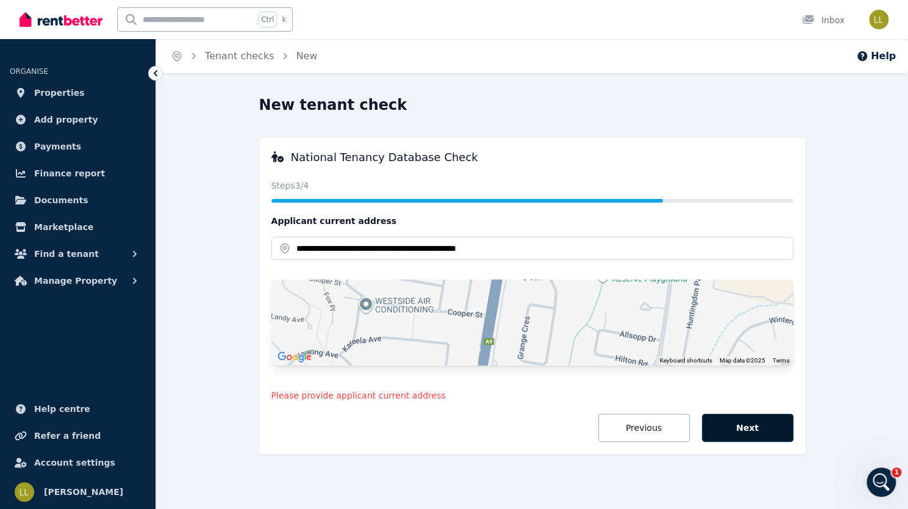
click at [746, 430] on button "Next" at bounding box center [747, 427] width 91 height 28
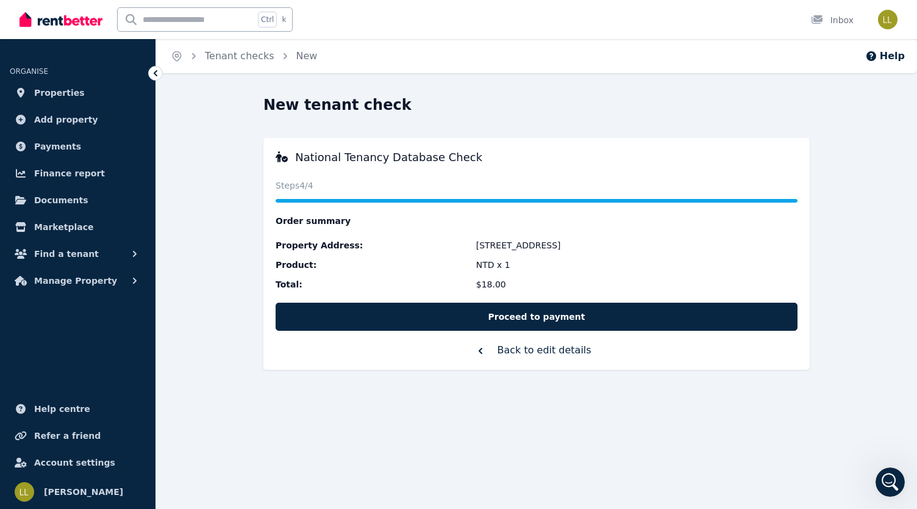
click at [487, 354] on icon "button" at bounding box center [480, 351] width 12 height 12
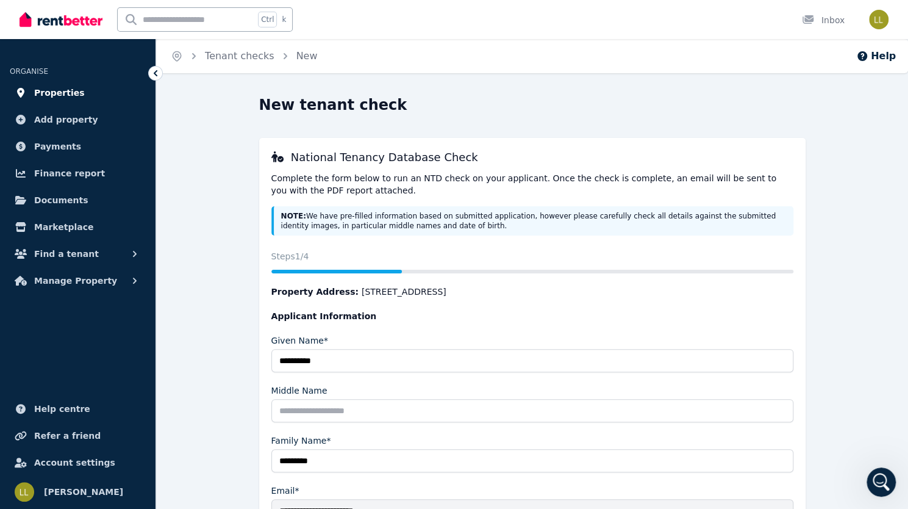
click at [52, 93] on span "Properties" at bounding box center [59, 92] width 51 height 15
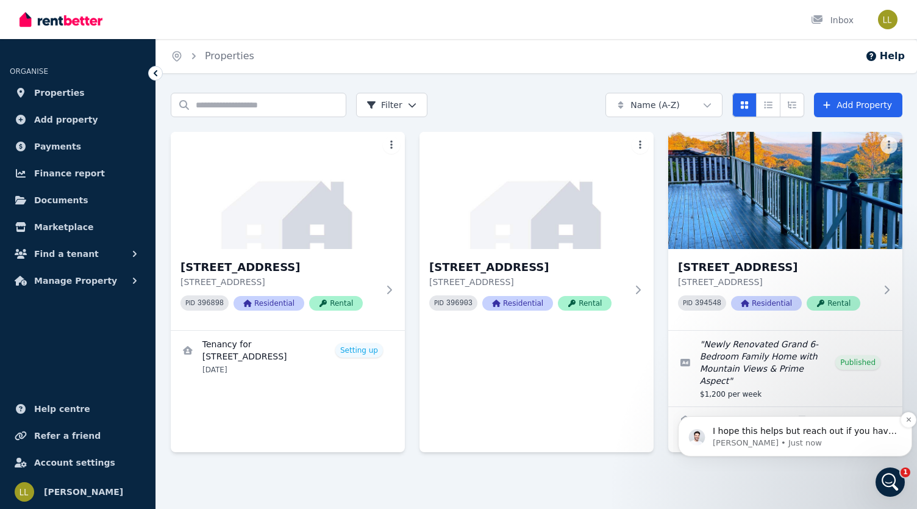
click at [761, 437] on div "I hope this helps but reach out if you have further questions." at bounding box center [805, 431] width 188 height 16
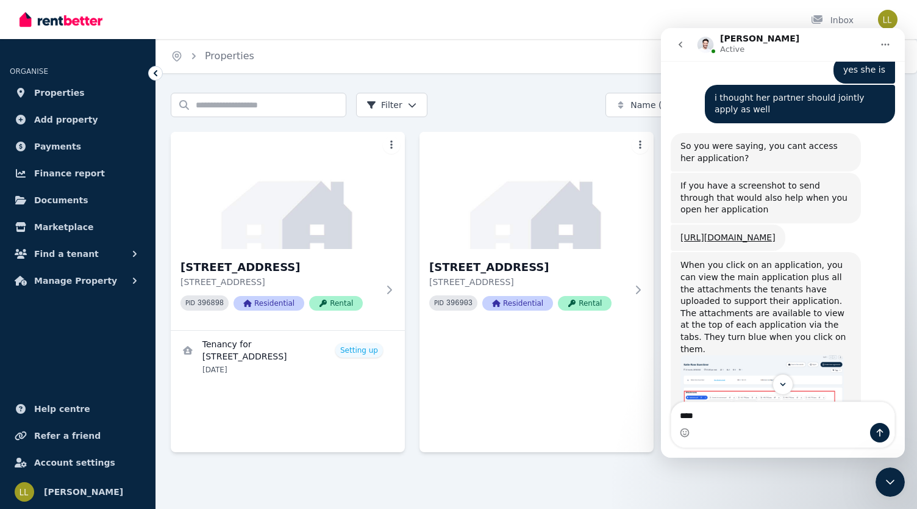
scroll to position [1747, 0]
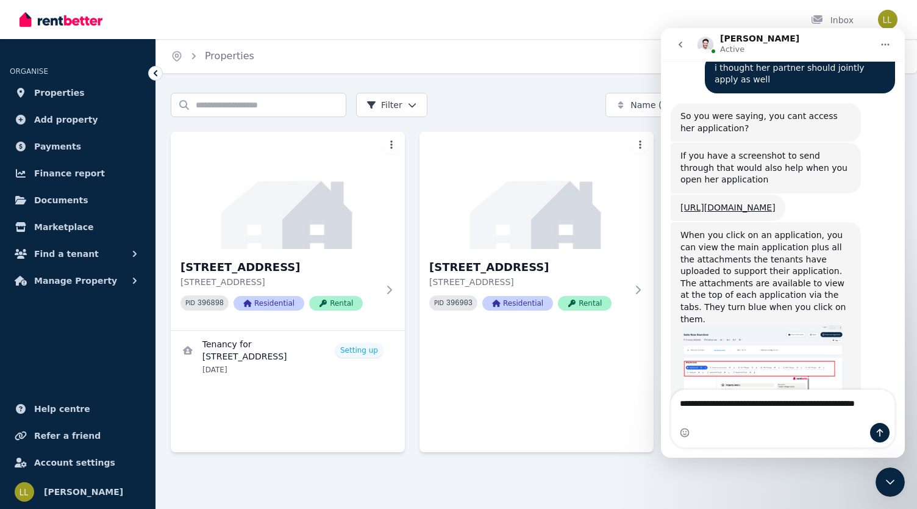
click at [890, 410] on textarea "**********" at bounding box center [783, 400] width 224 height 21
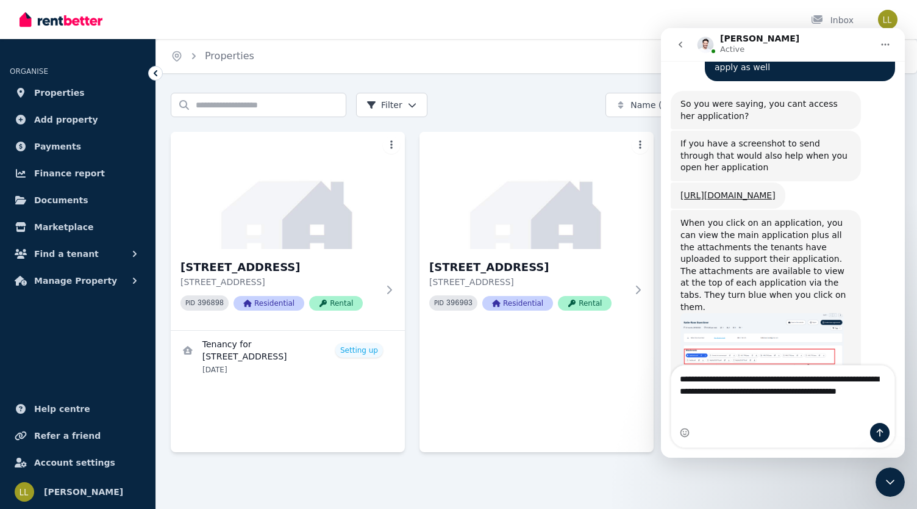
scroll to position [1771, 0]
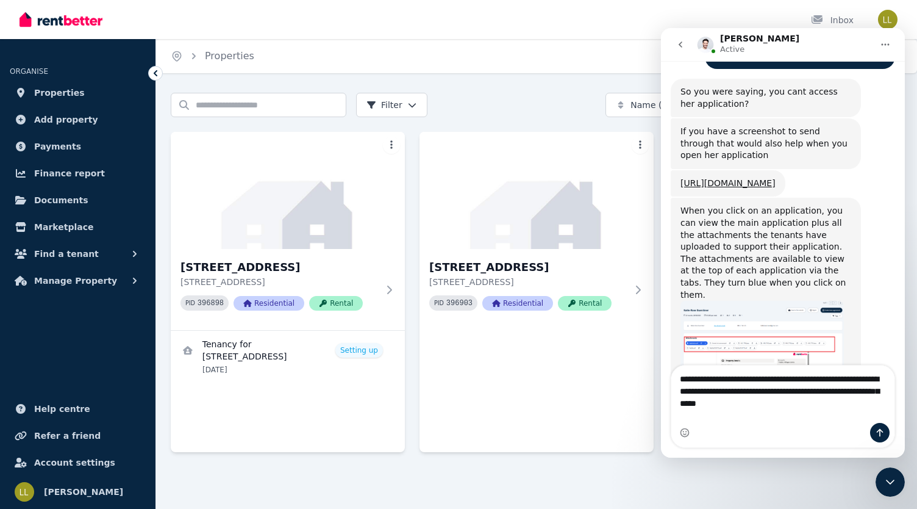
type textarea "**********"
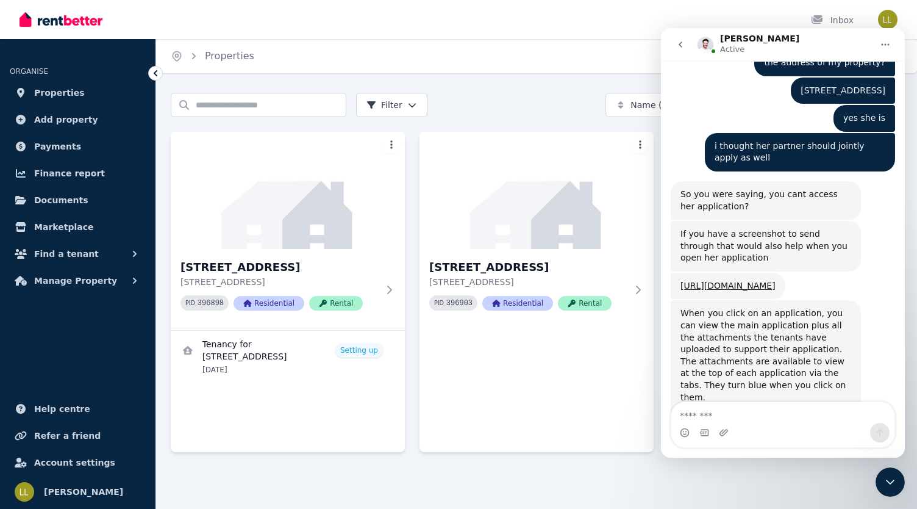
scroll to position [1660, 0]
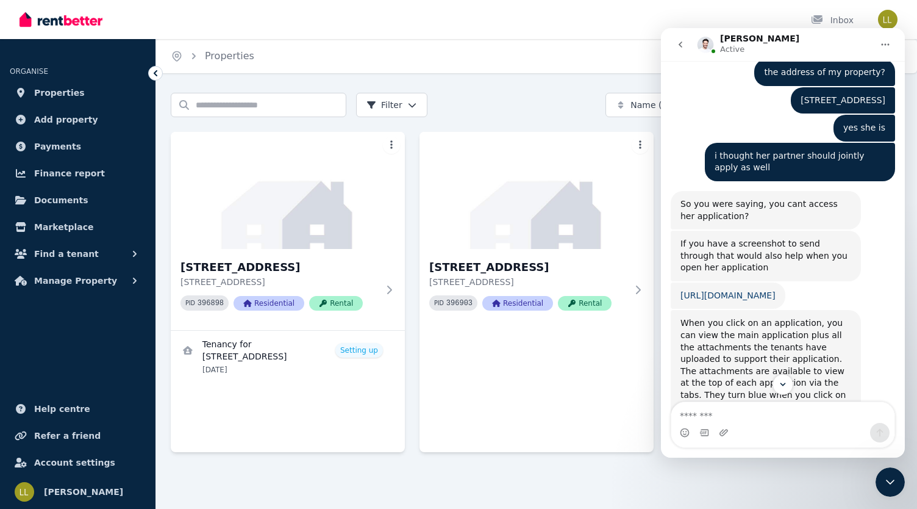
click at [742, 290] on link "[URL][DOMAIN_NAME]" at bounding box center [728, 295] width 95 height 10
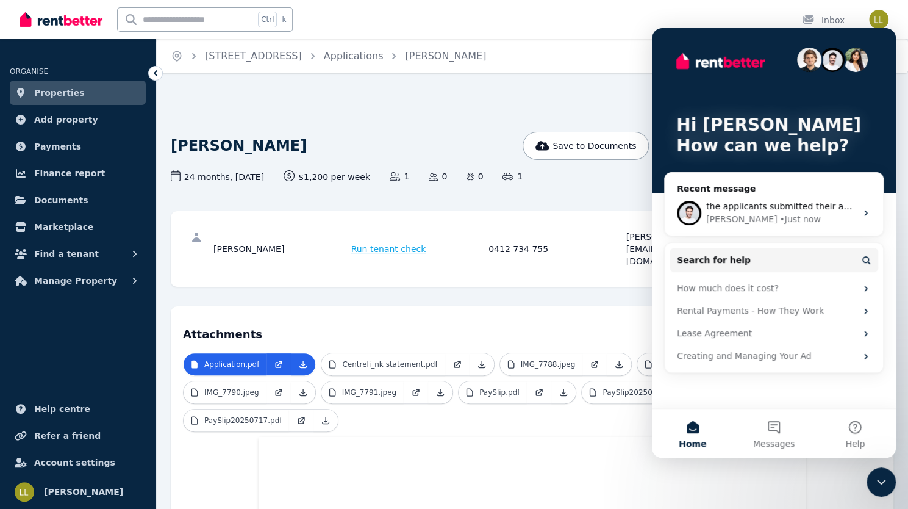
click at [887, 476] on icon "Close Intercom Messenger" at bounding box center [881, 481] width 15 height 15
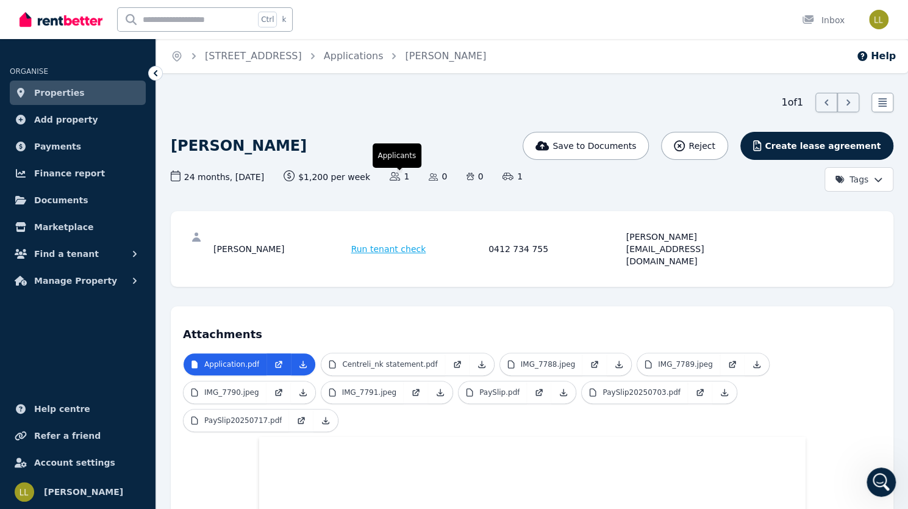
click at [390, 176] on icon at bounding box center [395, 176] width 11 height 9
click at [363, 58] on link "Applications" at bounding box center [354, 56] width 60 height 12
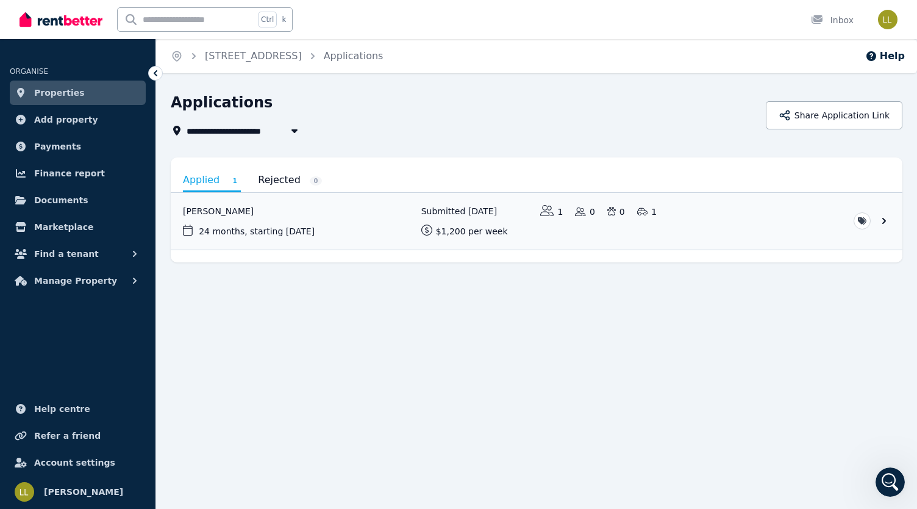
click at [156, 70] on icon at bounding box center [155, 73] width 12 height 12
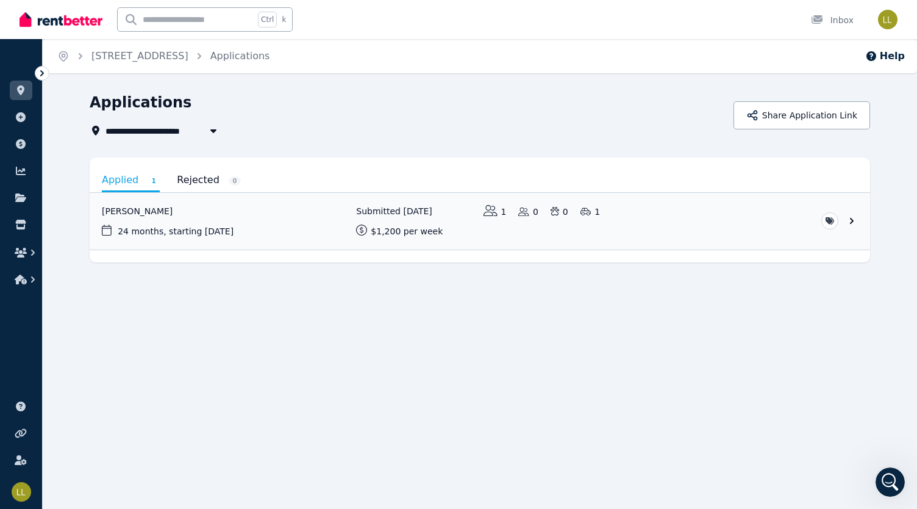
click at [40, 76] on icon at bounding box center [42, 73] width 12 height 12
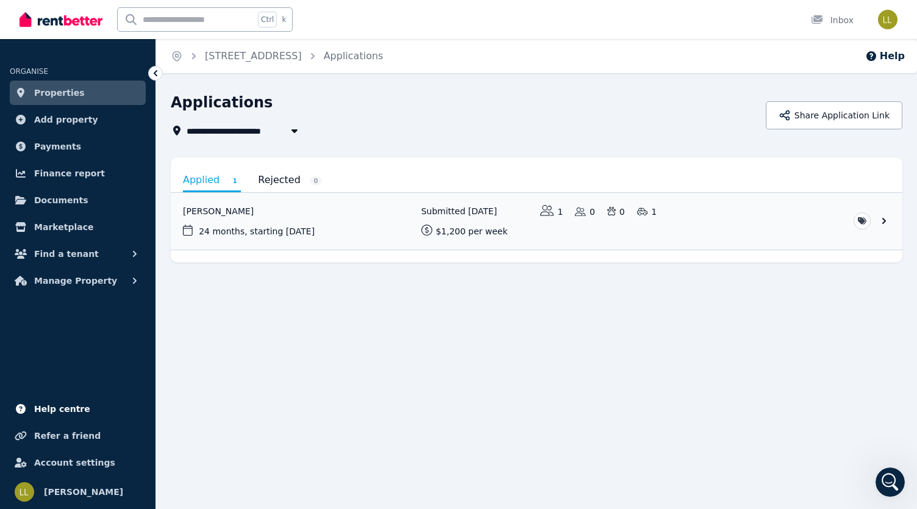
click at [72, 409] on span "Help centre" at bounding box center [62, 408] width 56 height 15
click at [890, 482] on icon "Open Intercom Messenger" at bounding box center [890, 482] width 9 height 10
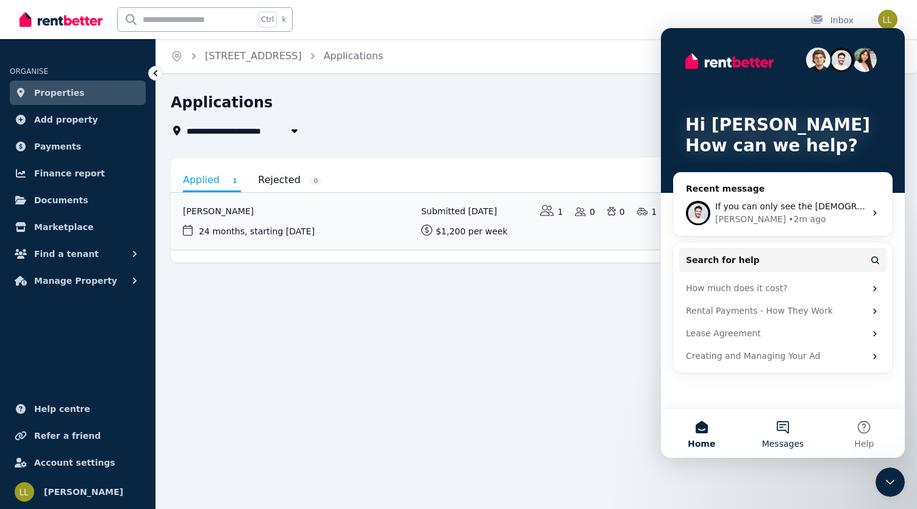
click at [784, 434] on button "Messages" at bounding box center [782, 433] width 81 height 49
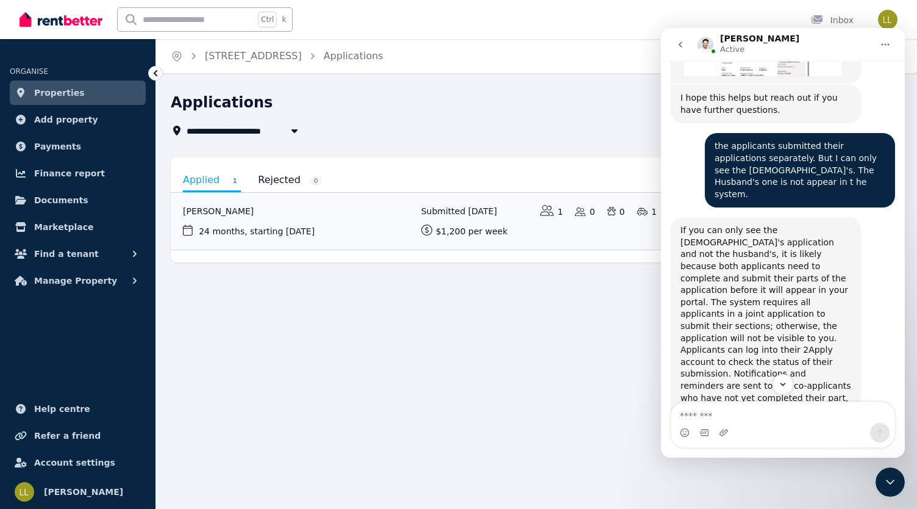
scroll to position [2081, 0]
